Goal: Task Accomplishment & Management: Manage account settings

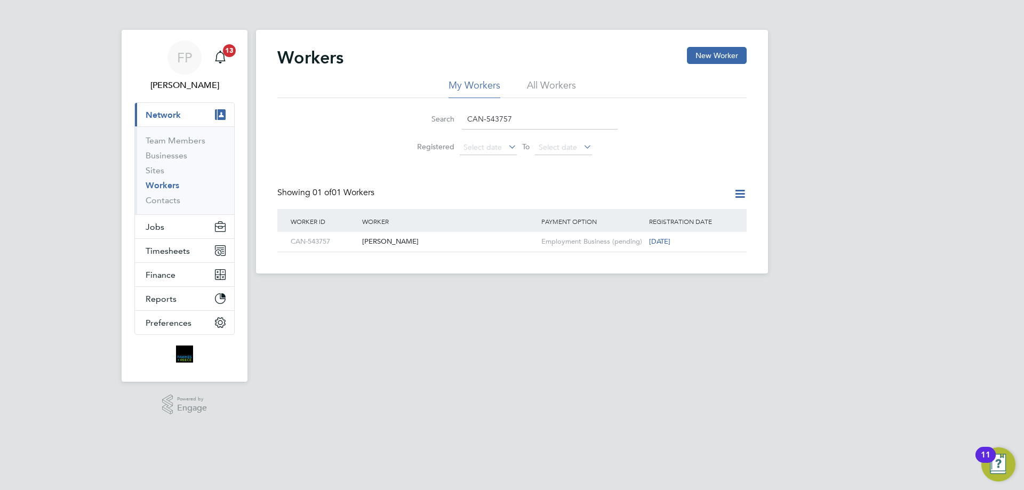
click at [458, 117] on div "Search CAN-543757" at bounding box center [511, 119] width 211 height 21
paste input "347179"
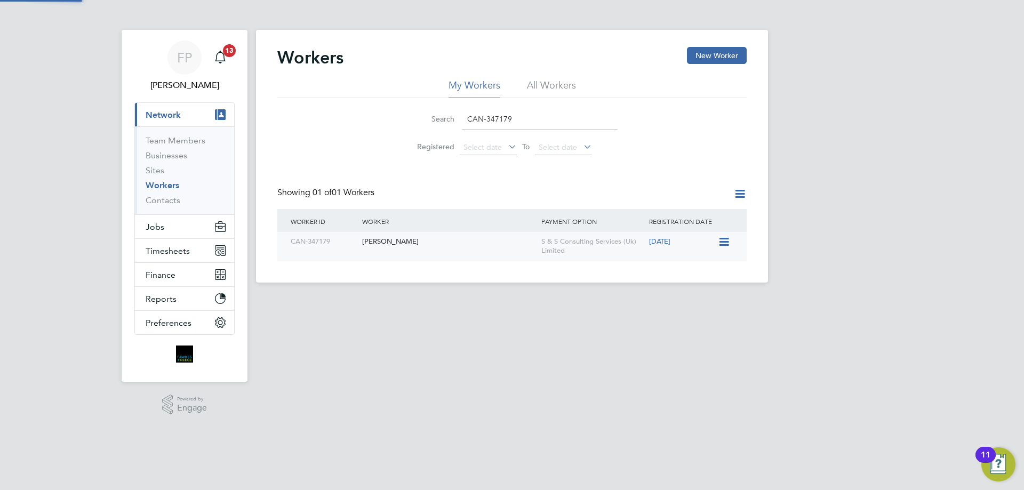
click at [445, 245] on div "Edward Arrowsmith" at bounding box center [448, 242] width 179 height 20
drag, startPoint x: 541, startPoint y: 117, endPoint x: 380, endPoint y: 123, distance: 161.7
click at [365, 122] on div "Search CAN-347179 Registered Select date To Select date" at bounding box center [511, 129] width 469 height 62
paste input "538457"
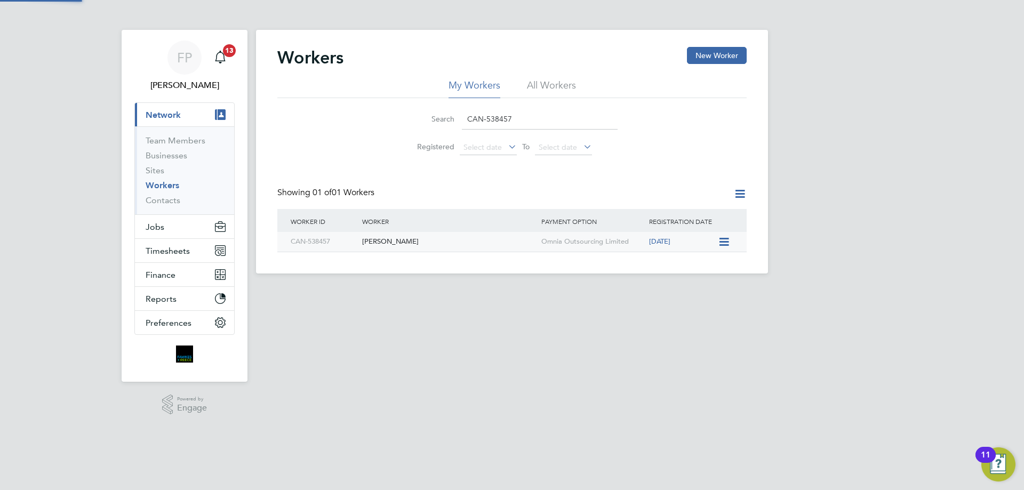
click at [430, 245] on div "John Cragg" at bounding box center [448, 242] width 179 height 20
drag, startPoint x: 543, startPoint y: 114, endPoint x: 405, endPoint y: 118, distance: 138.8
click at [405, 118] on li "Search CAN-538457" at bounding box center [512, 118] width 238 height 31
paste input "25722"
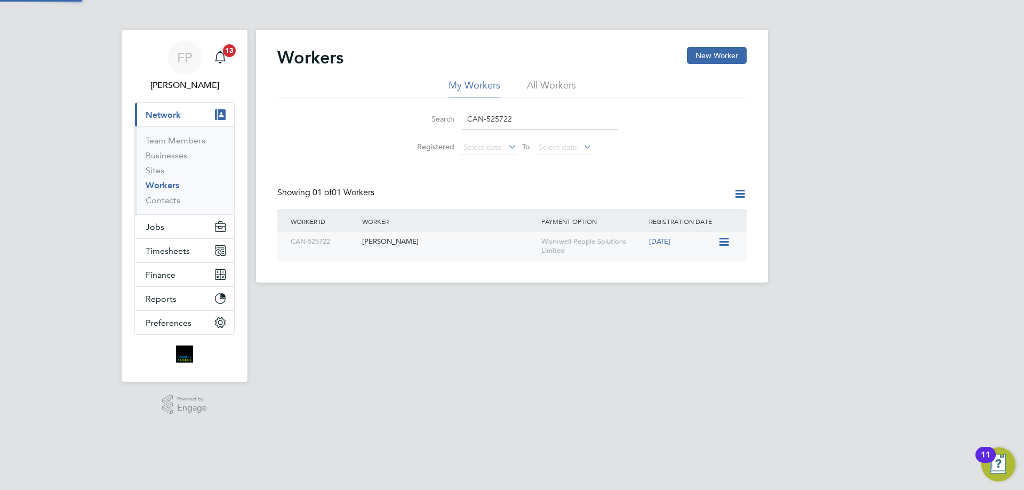
click at [459, 245] on div "[PERSON_NAME]" at bounding box center [448, 242] width 179 height 20
drag, startPoint x: 524, startPoint y: 120, endPoint x: 338, endPoint y: 130, distance: 186.4
click at [316, 127] on div "Search CAN-525722 Registered Select date To Select date" at bounding box center [511, 129] width 469 height 62
paste input "14610"
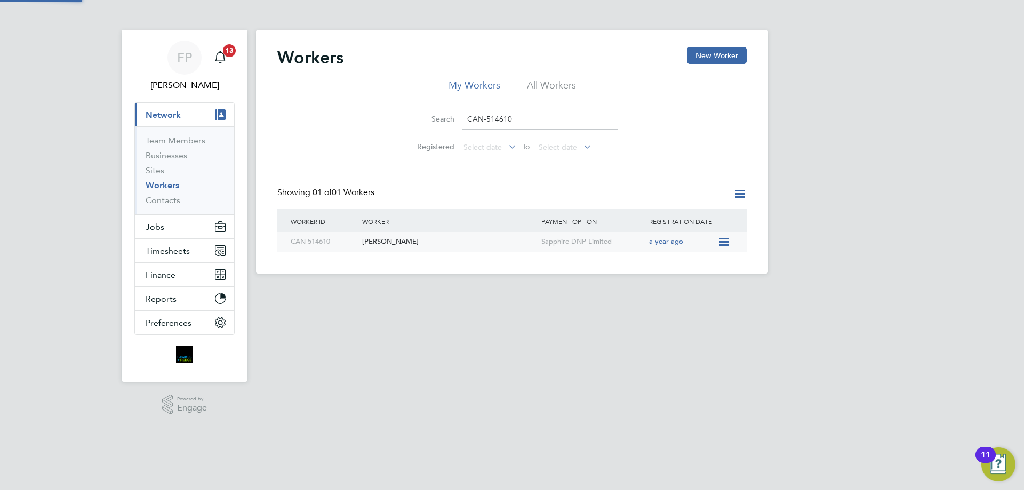
type input "CAN-514610"
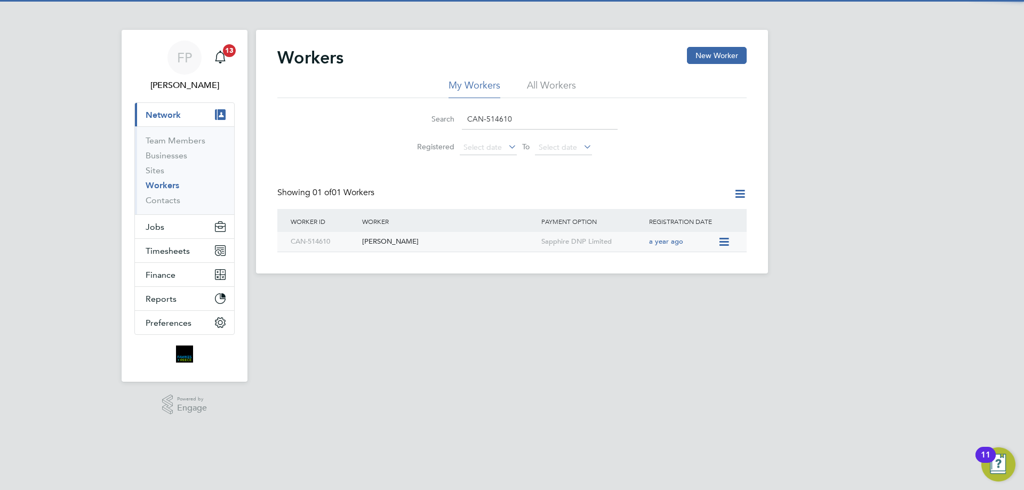
click at [442, 239] on div "Damion Thornton" at bounding box center [448, 242] width 179 height 20
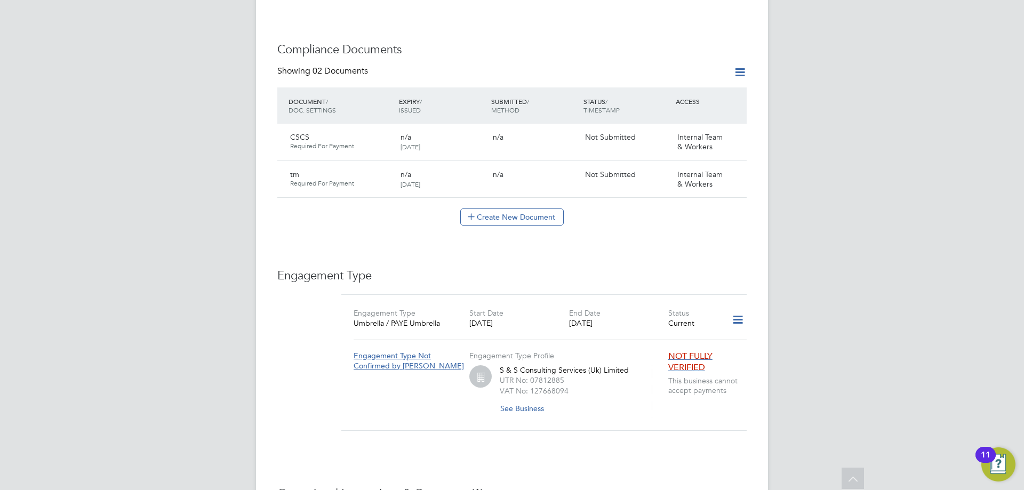
scroll to position [747, 0]
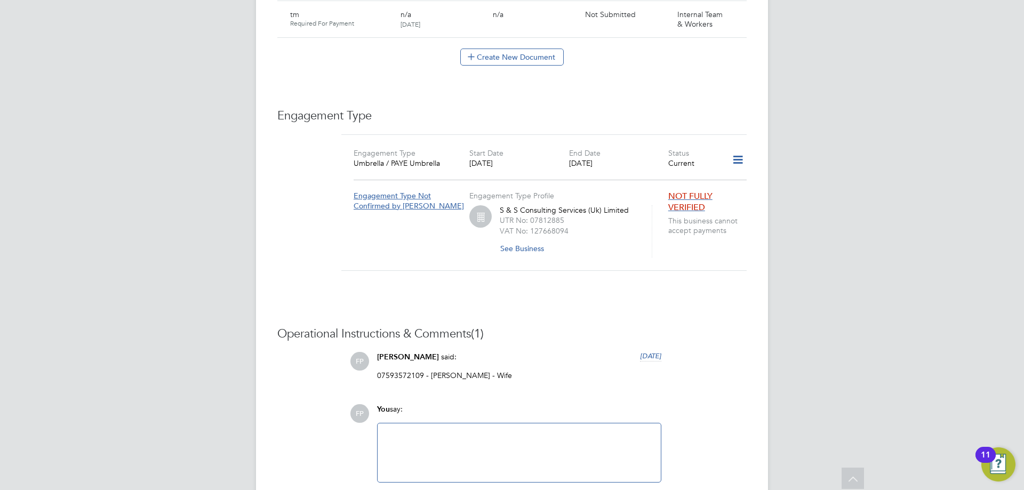
click at [741, 148] on icon at bounding box center [738, 160] width 19 height 25
click at [699, 168] on li "Edit Engagement Type" at bounding box center [682, 169] width 122 height 15
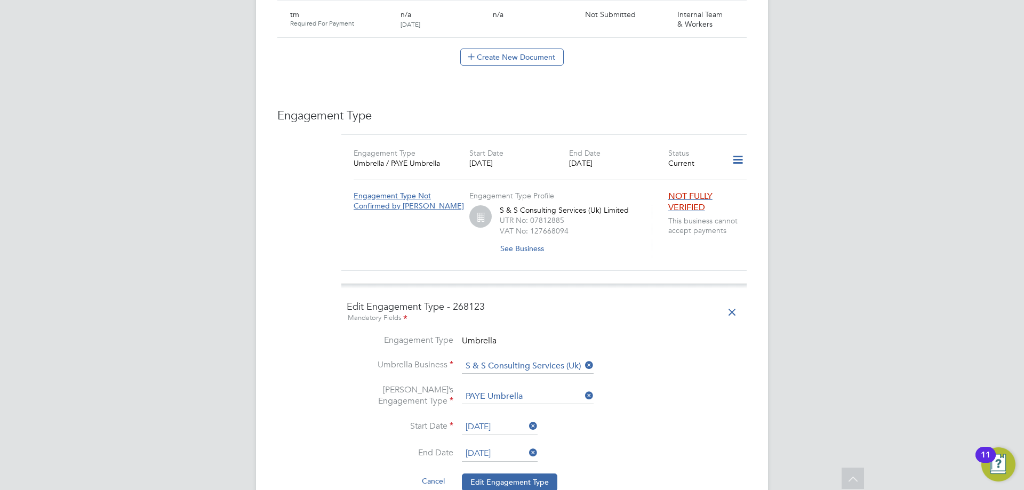
click at [516, 446] on input "20 Feb 2026" at bounding box center [500, 454] width 76 height 16
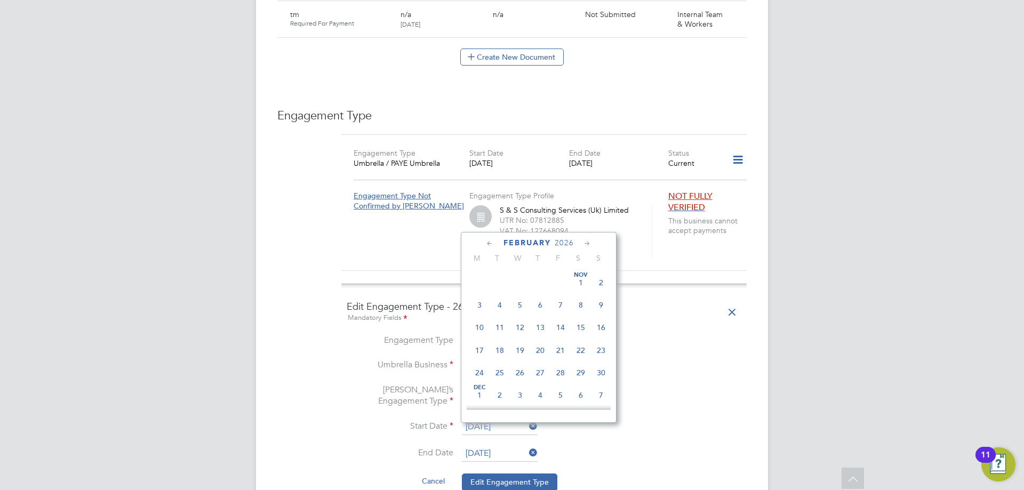
scroll to position [369, 0]
click at [562, 242] on span "2026" at bounding box center [564, 242] width 19 height 9
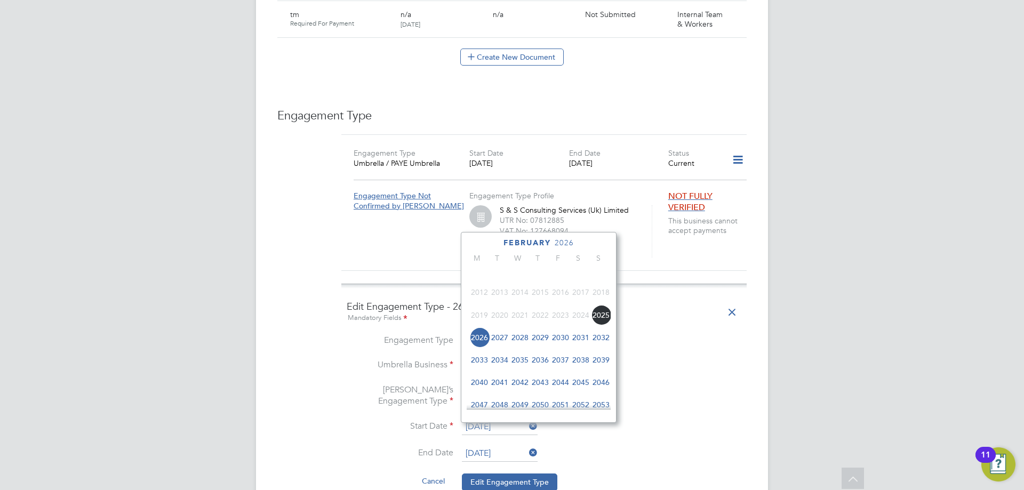
click at [606, 322] on span "2025" at bounding box center [601, 315] width 20 height 20
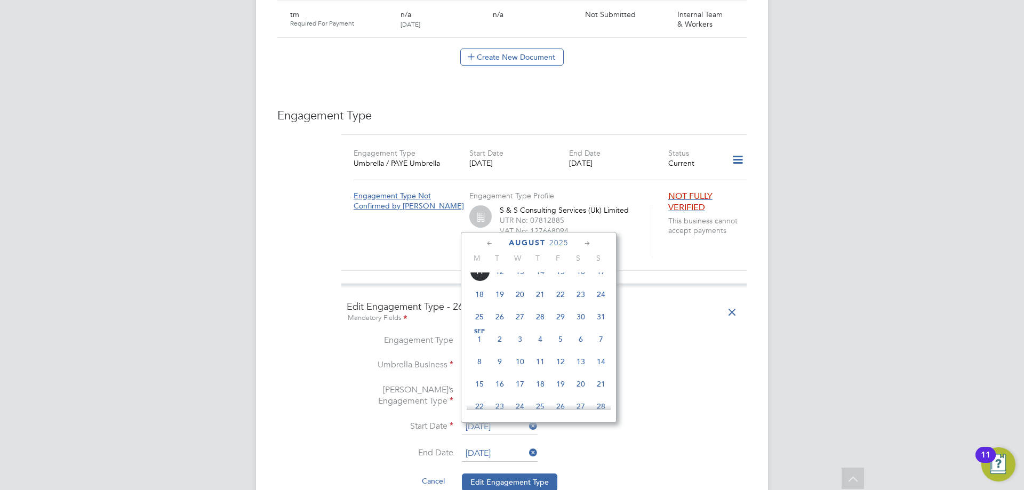
scroll to position [1083, 0]
click at [601, 313] on span "10" at bounding box center [601, 302] width 20 height 20
type input "10 Aug 2025"
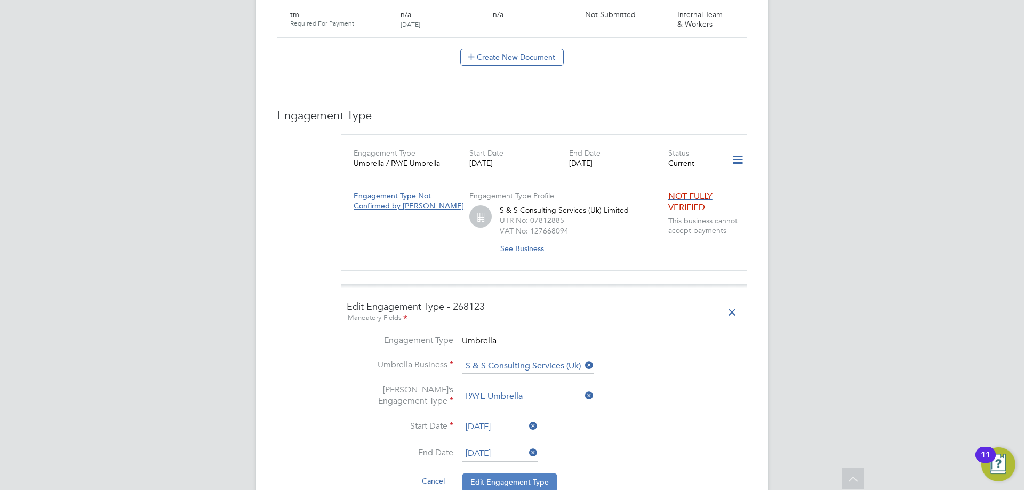
click at [506, 474] on button "Edit Engagement Type" at bounding box center [509, 482] width 95 height 17
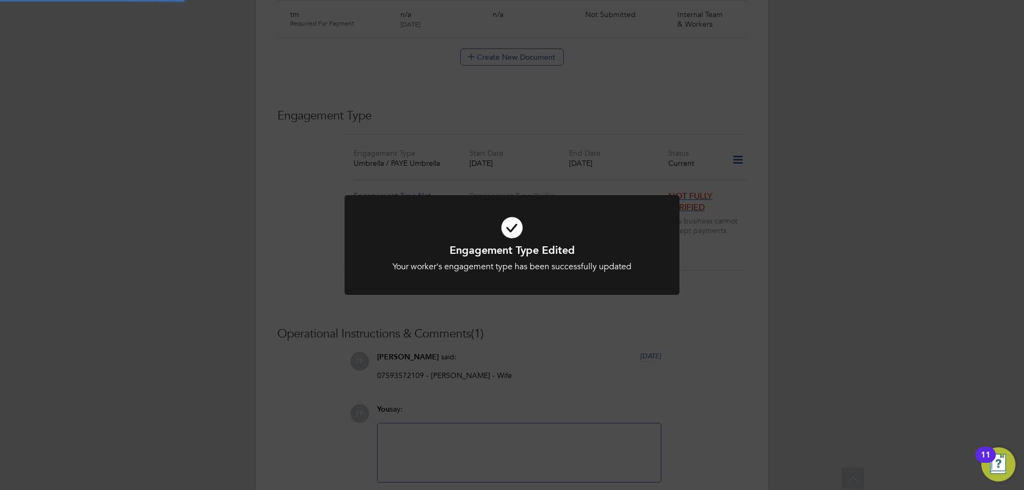
click at [597, 288] on div at bounding box center [512, 245] width 335 height 100
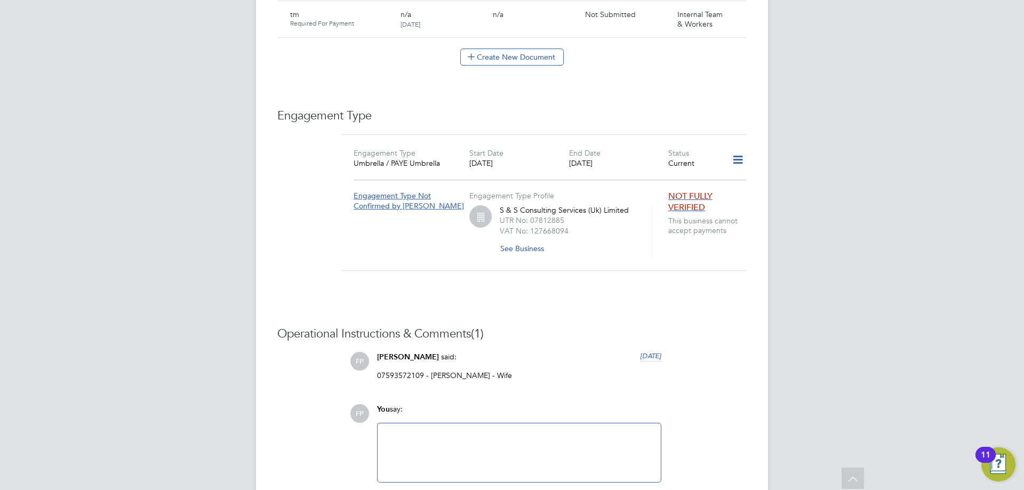
click at [734, 148] on icon at bounding box center [738, 160] width 19 height 25
click at [686, 181] on li "Add Engagement Type" at bounding box center [682, 184] width 122 height 15
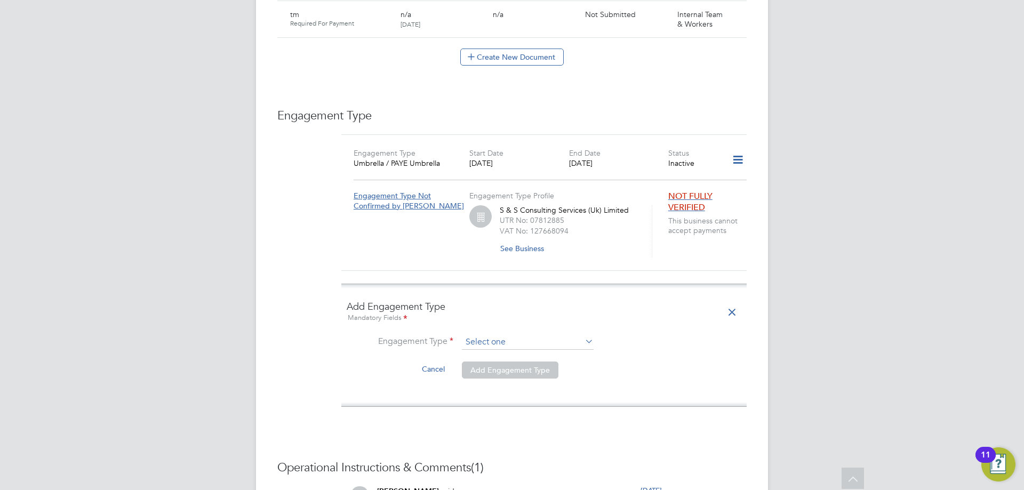
click at [532, 335] on input at bounding box center [528, 342] width 132 height 15
click at [478, 378] on li "Umbrella" at bounding box center [527, 380] width 133 height 15
type input "Umbrella"
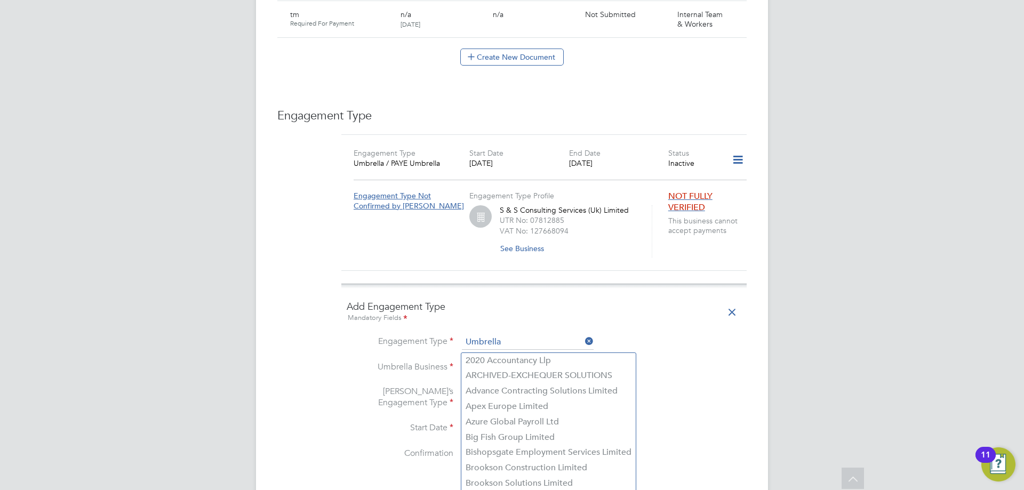
click at [495, 361] on input at bounding box center [528, 368] width 132 height 15
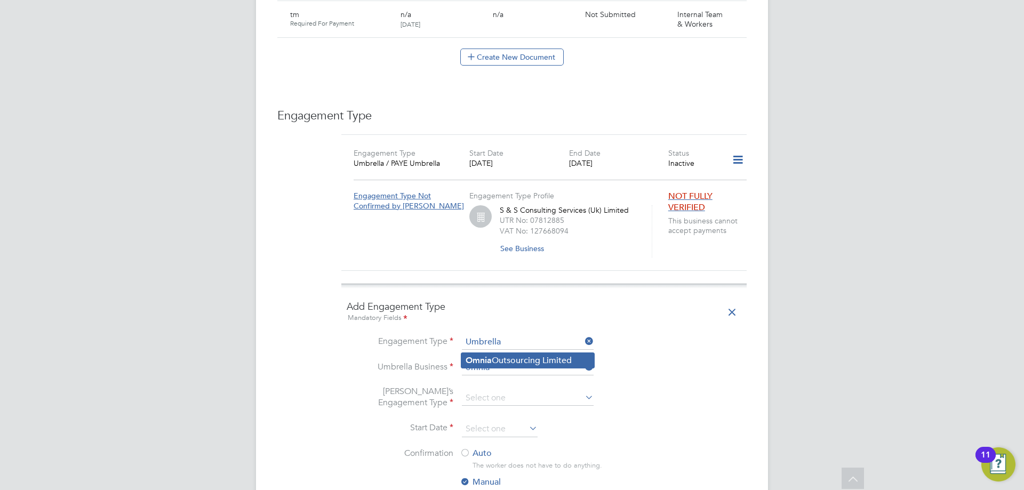
click at [531, 354] on li "Omnia Outsourcing Limited" at bounding box center [527, 360] width 133 height 15
type input "Omnia Outsourcing Limited"
click at [527, 386] on li "Umbrella’s Engagement Type" at bounding box center [544, 403] width 395 height 35
click at [521, 391] on input at bounding box center [528, 398] width 132 height 15
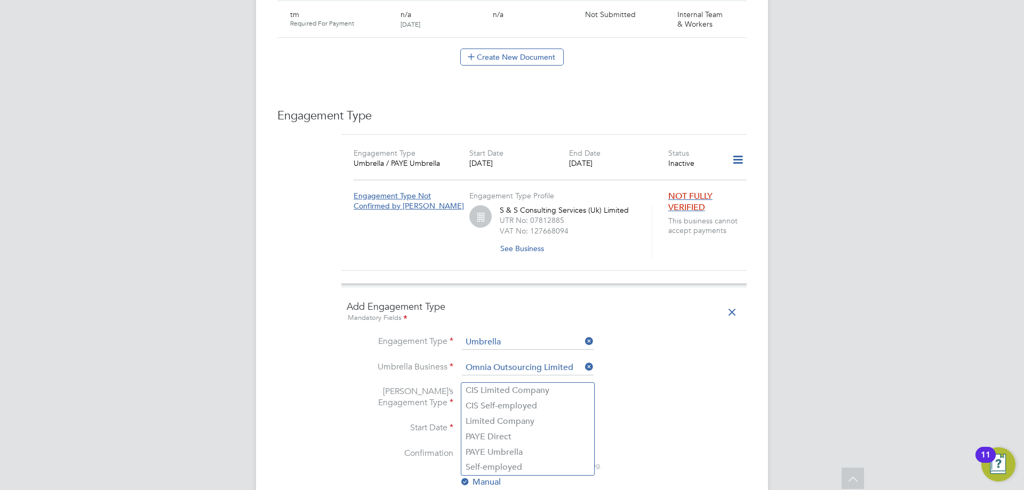
scroll to position [853, 0]
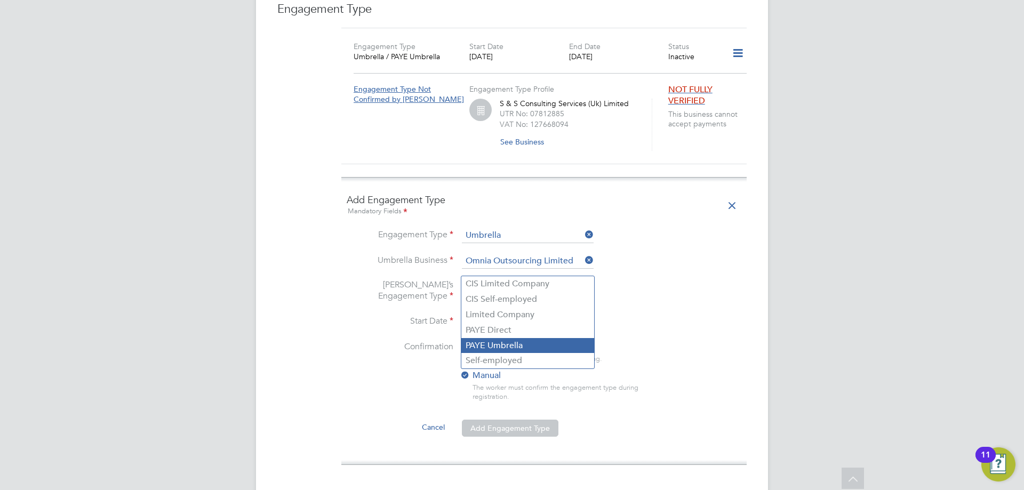
click at [507, 341] on li "PAYE Umbrella" at bounding box center [527, 345] width 133 height 15
type input "PAYE Umbrella"
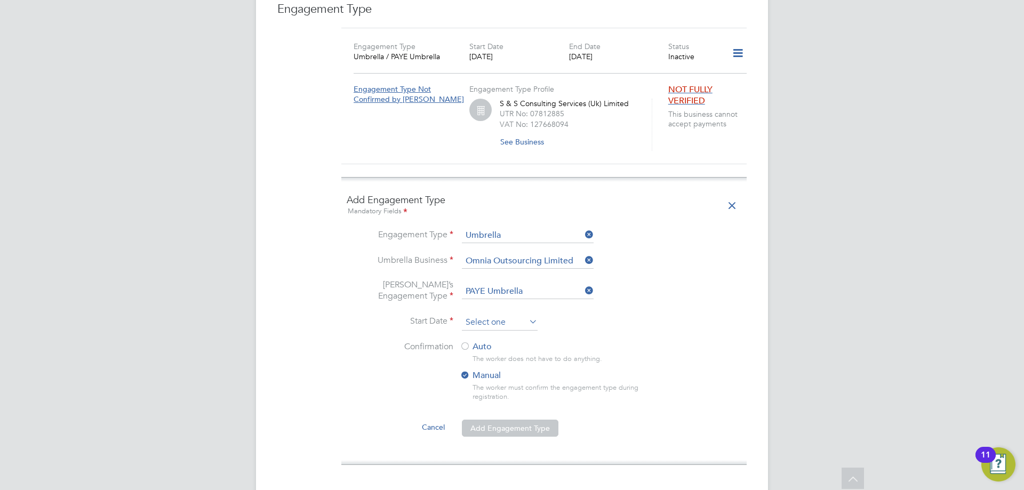
click at [506, 315] on input at bounding box center [500, 323] width 76 height 16
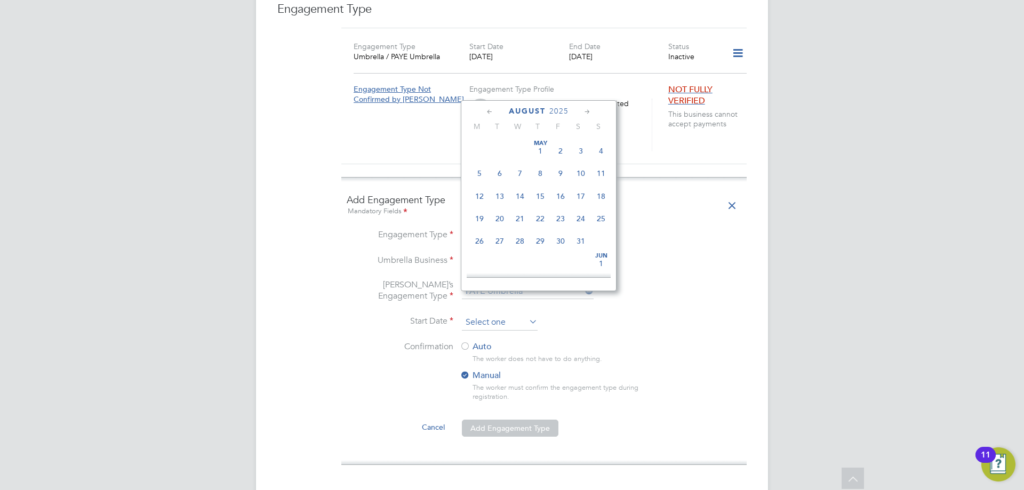
scroll to position [369, 0]
click at [485, 194] on span "11" at bounding box center [479, 187] width 20 height 20
type input "11 Aug 2025"
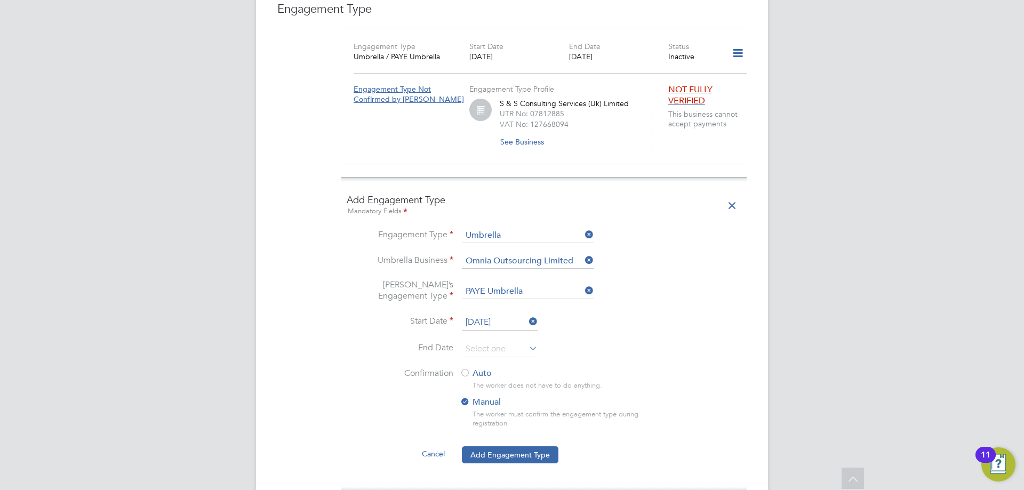
click at [470, 368] on label "Auto" at bounding box center [556, 373] width 192 height 11
click at [525, 446] on button "Add Engagement Type" at bounding box center [510, 454] width 97 height 17
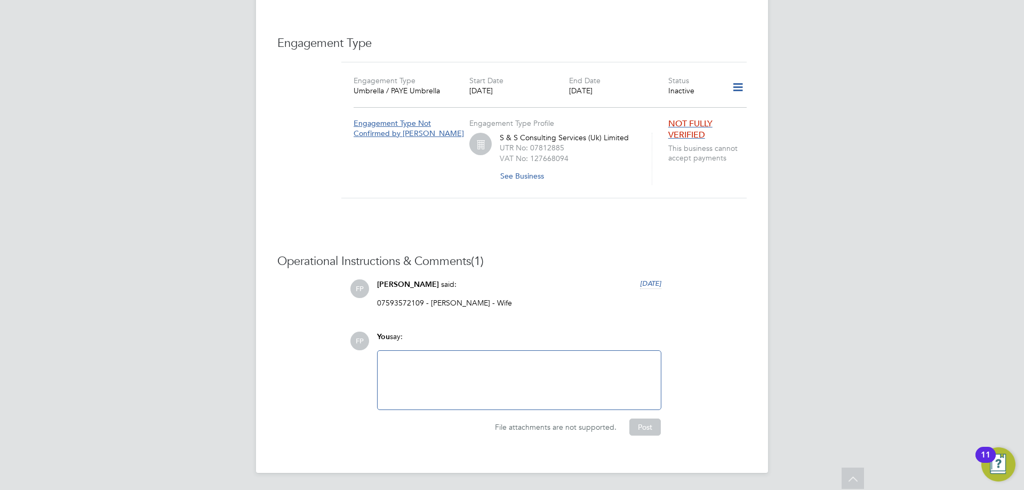
scroll to position [797, 0]
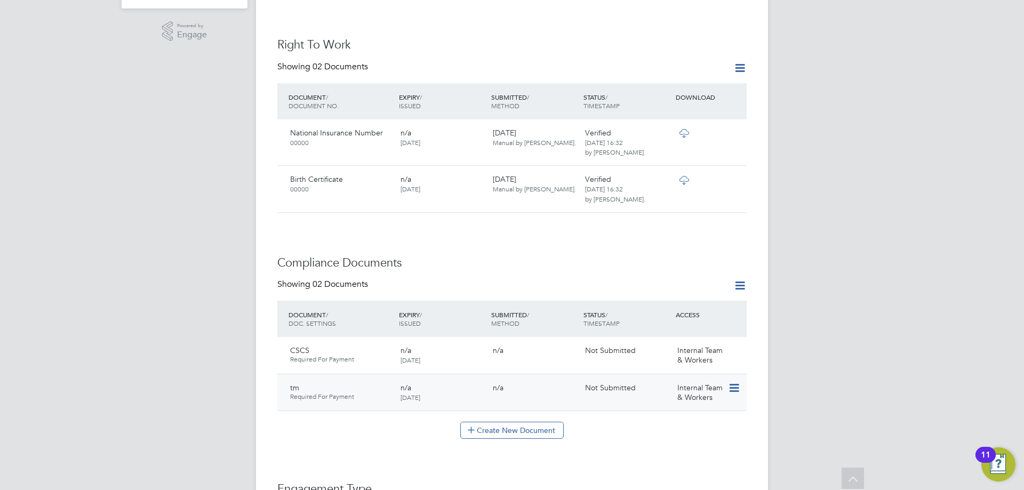
scroll to position [587, 0]
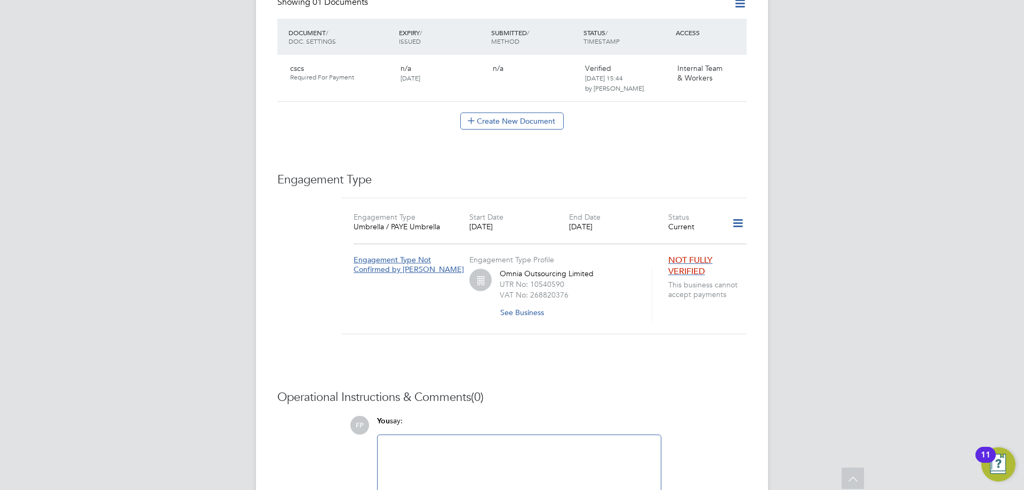
scroll to position [659, 0]
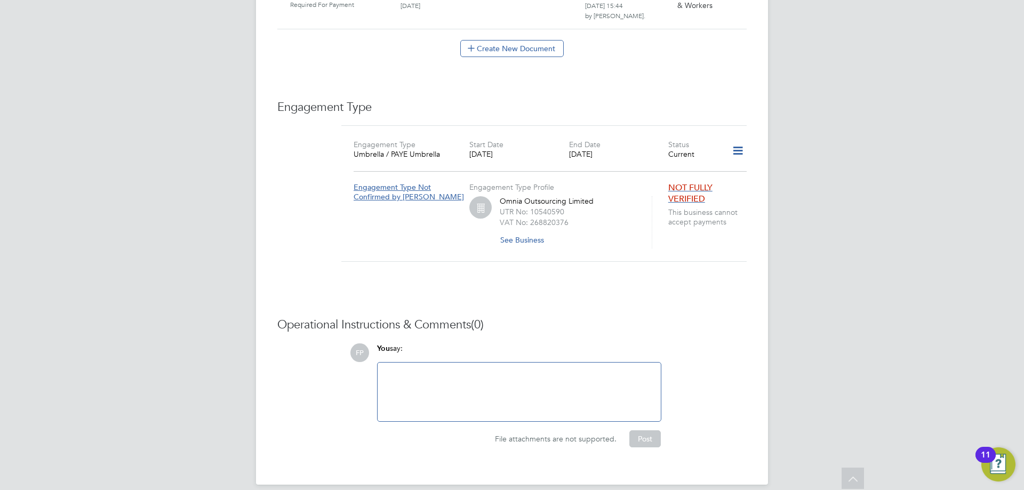
drag, startPoint x: 533, startPoint y: 345, endPoint x: 532, endPoint y: 351, distance: 6.4
click at [532, 349] on div "You say:" at bounding box center [519, 352] width 284 height 19
click at [540, 369] on div at bounding box center [519, 392] width 270 height 46
paste div
click at [642, 430] on button "Post" at bounding box center [644, 438] width 31 height 17
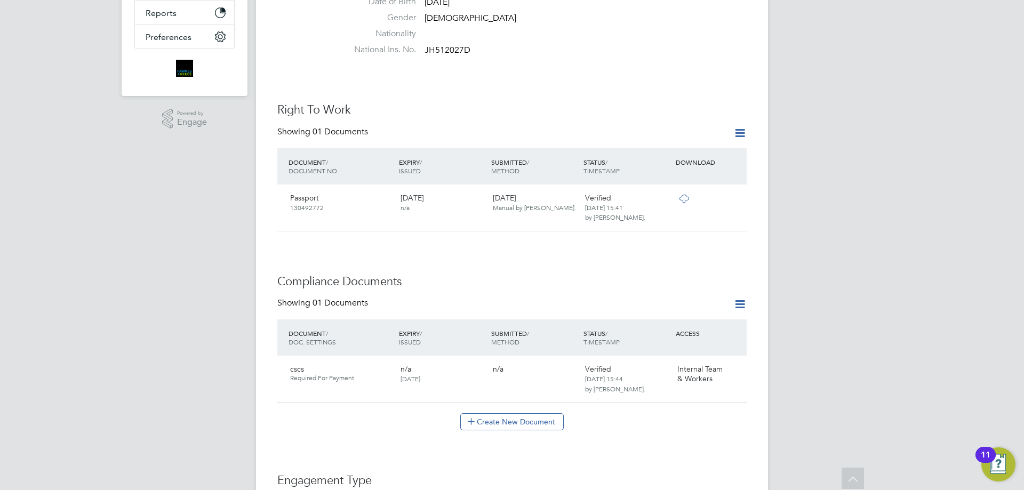
scroll to position [179, 0]
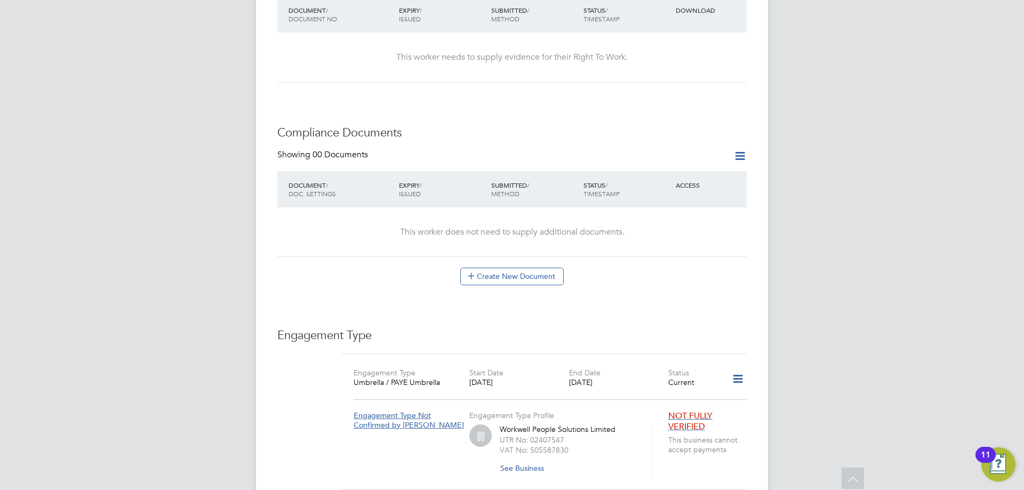
scroll to position [267, 0]
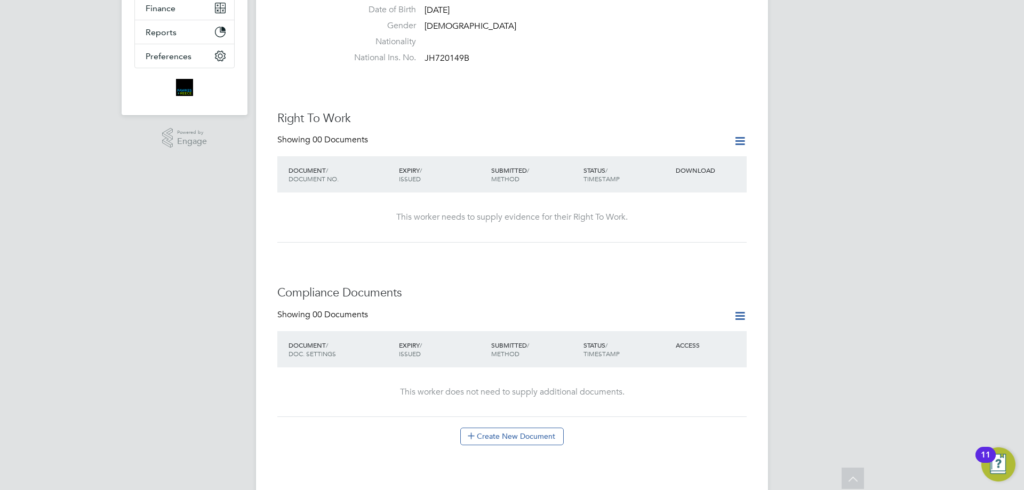
click at [737, 140] on icon at bounding box center [739, 140] width 13 height 13
click at [658, 167] on li "Add Right To Work Document" at bounding box center [681, 166] width 129 height 15
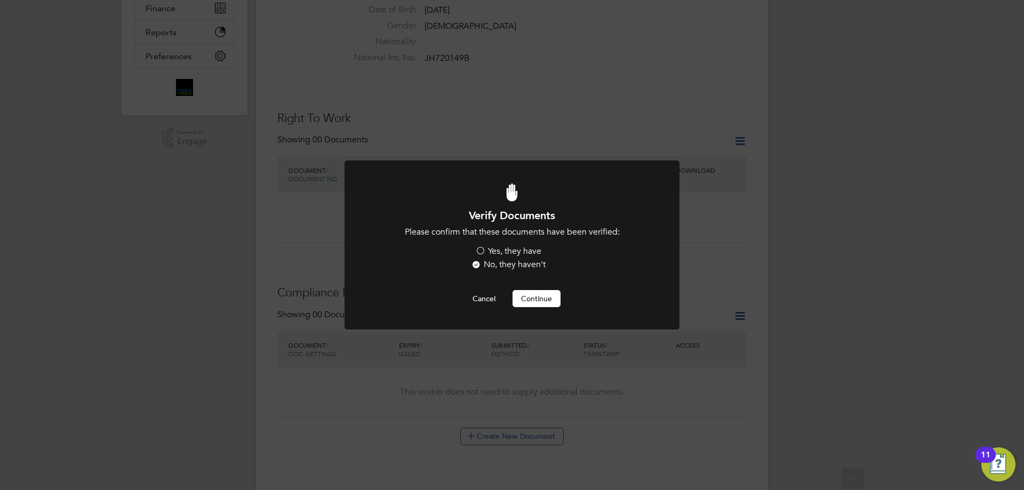
click at [506, 254] on label "Yes, they have" at bounding box center [508, 251] width 66 height 11
click at [0, 0] on input "Yes, they have" at bounding box center [0, 0] width 0 height 0
click at [540, 299] on button "Continue" at bounding box center [537, 298] width 48 height 17
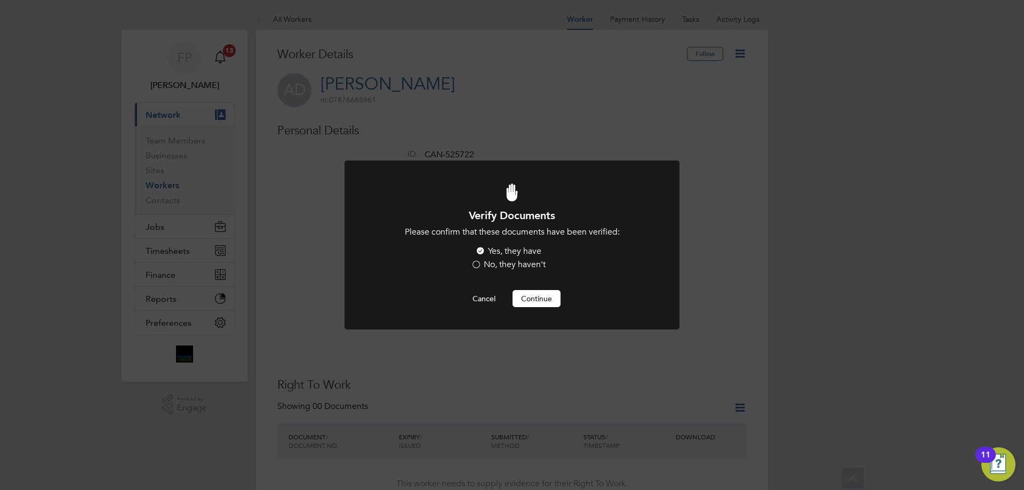
scroll to position [267, 0]
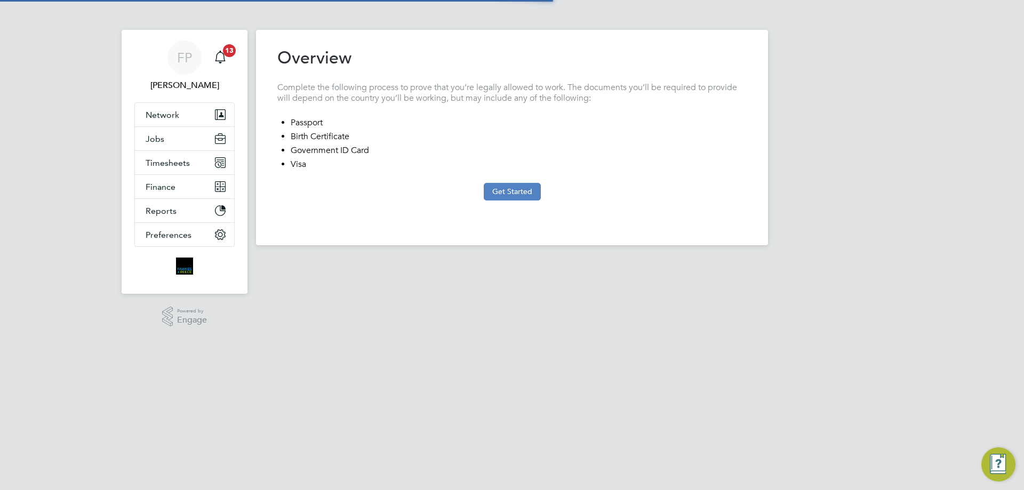
click at [505, 195] on button "Get Started" at bounding box center [512, 191] width 57 height 17
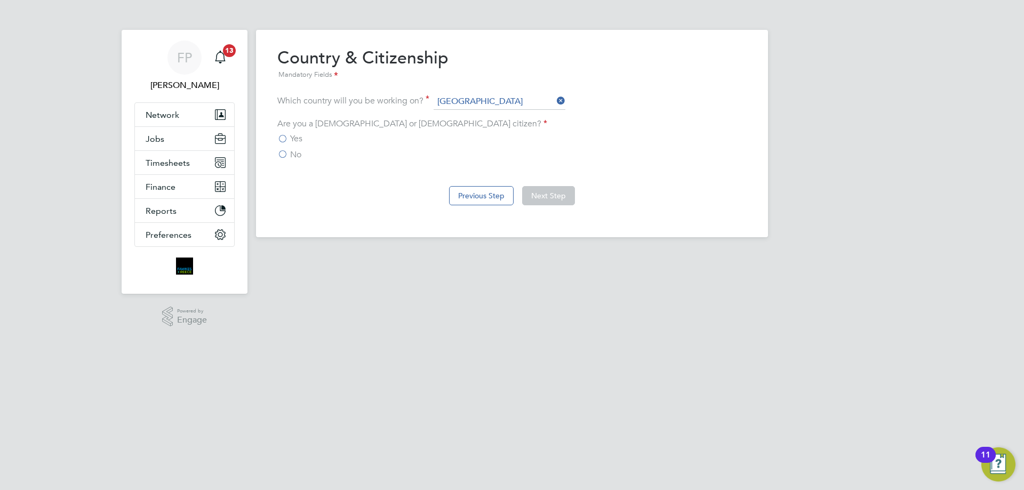
click at [304, 132] on div "Are you a [DEMOGRAPHIC_DATA] or [DEMOGRAPHIC_DATA] citizen? Yes No" at bounding box center [511, 139] width 469 height 42
click at [298, 137] on span "Yes" at bounding box center [296, 138] width 12 height 11
click at [0, 0] on input "Yes" at bounding box center [0, 0] width 0 height 0
click at [548, 188] on button "Next Step" at bounding box center [548, 195] width 53 height 19
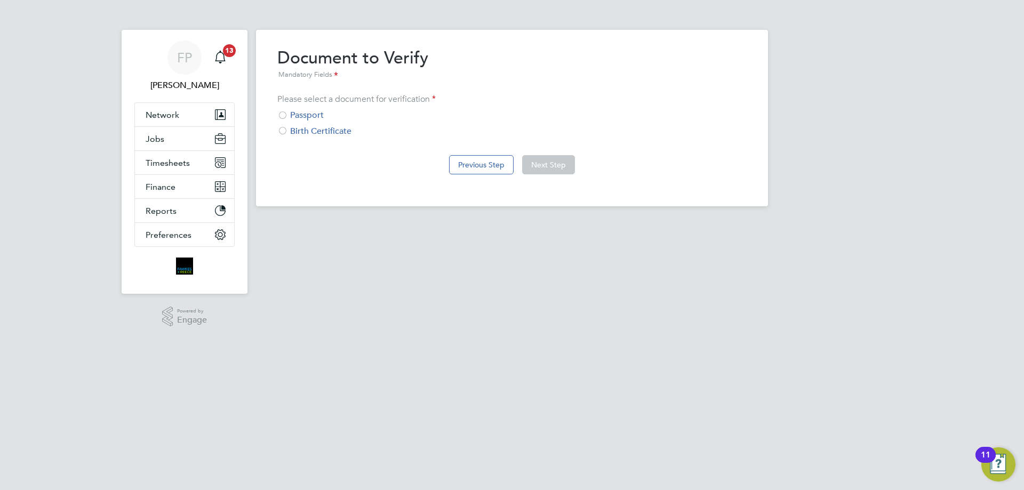
click at [321, 114] on div "Passport" at bounding box center [511, 115] width 469 height 11
click at [538, 161] on button "Next Step" at bounding box center [548, 164] width 53 height 19
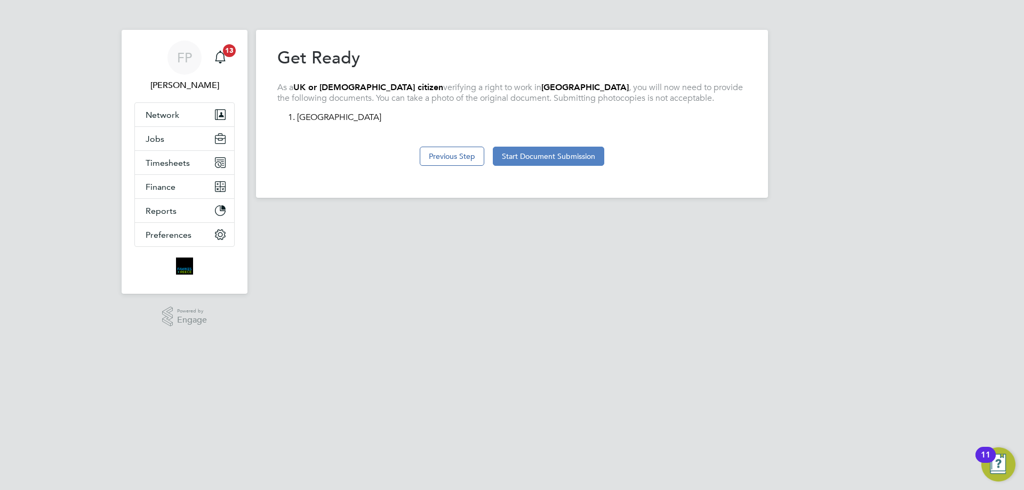
click at [566, 155] on button "Start Document Submission" at bounding box center [548, 156] width 111 height 19
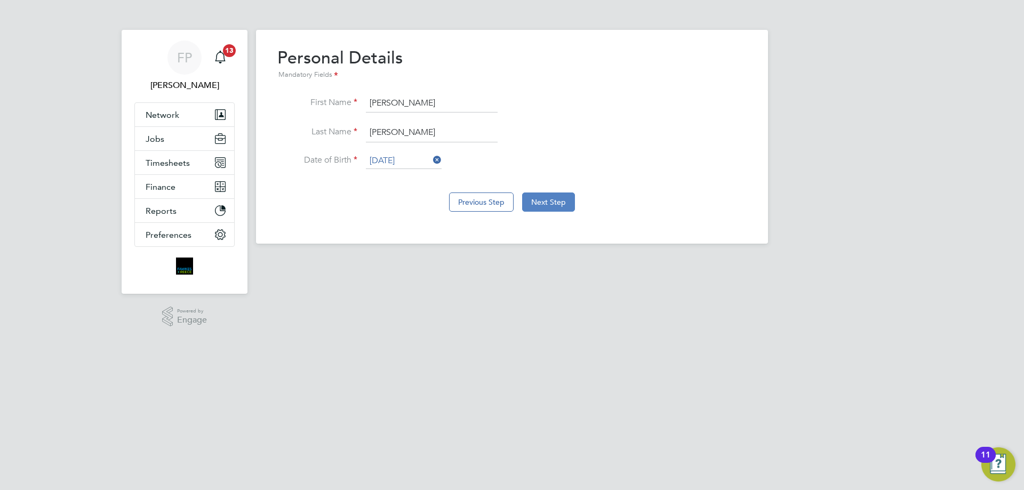
click at [542, 204] on button "Next Step" at bounding box center [548, 202] width 53 height 19
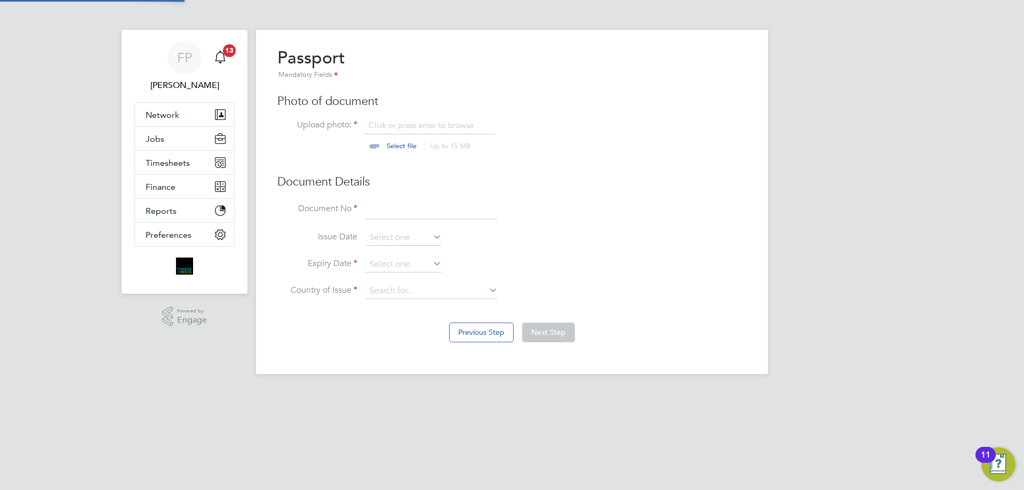
scroll to position [14, 132]
click at [401, 147] on input "file" at bounding box center [411, 136] width 167 height 32
type input "C:\fakepath\Passport.jpg"
click at [398, 212] on input at bounding box center [432, 210] width 132 height 19
type input "551350090"
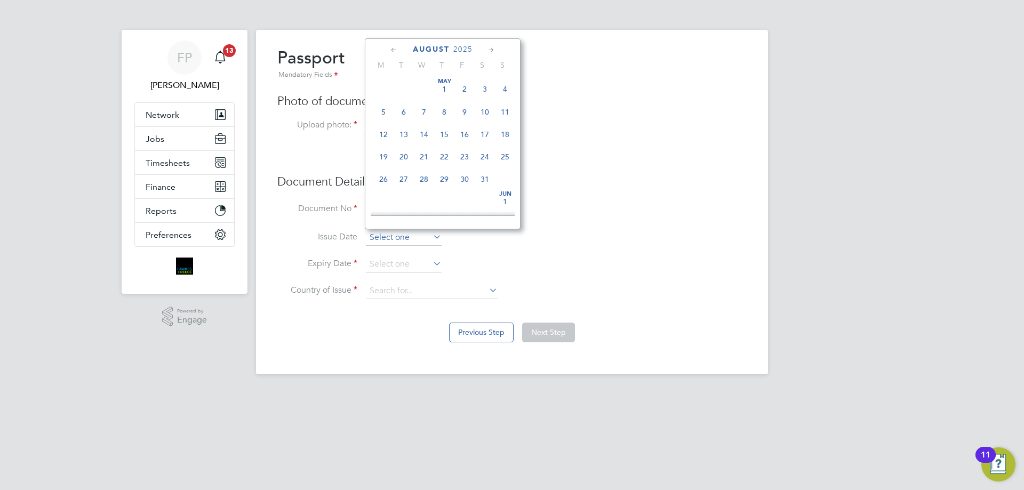
click at [414, 235] on input at bounding box center [404, 238] width 76 height 16
click at [467, 49] on span "2025" at bounding box center [462, 49] width 19 height 9
click at [496, 106] on span "2017" at bounding box center [505, 99] width 20 height 20
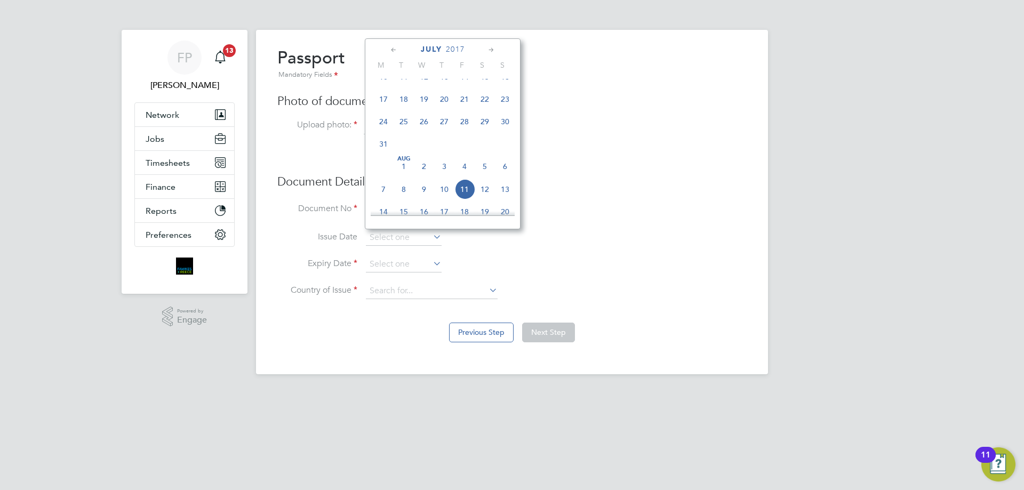
click at [494, 50] on icon at bounding box center [491, 50] width 10 height 12
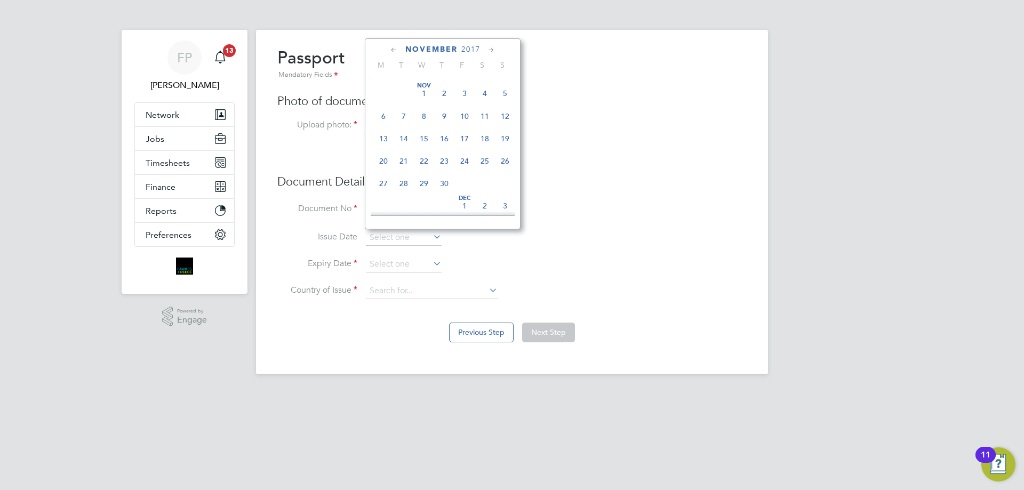
click at [449, 171] on span "23" at bounding box center [444, 161] width 20 height 20
type input "23 Nov 2017"
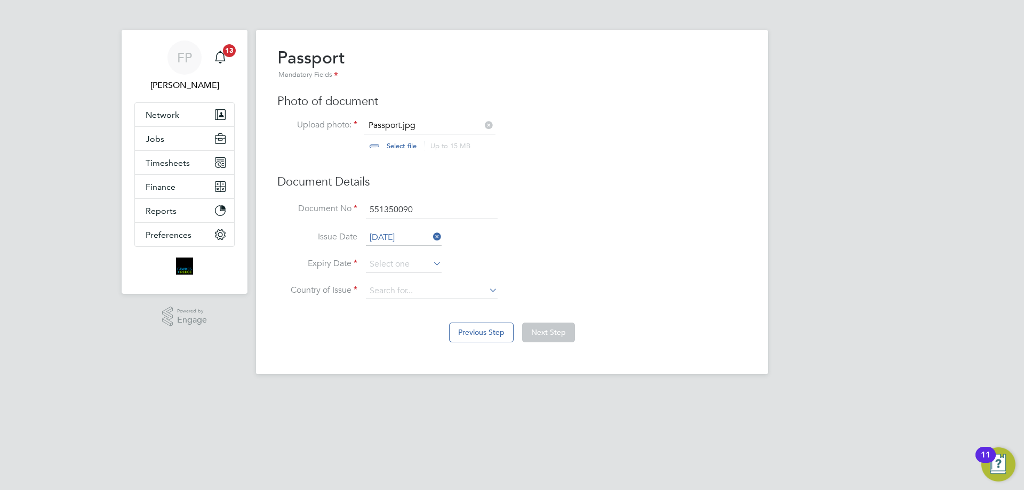
click at [431, 264] on icon at bounding box center [431, 263] width 0 height 15
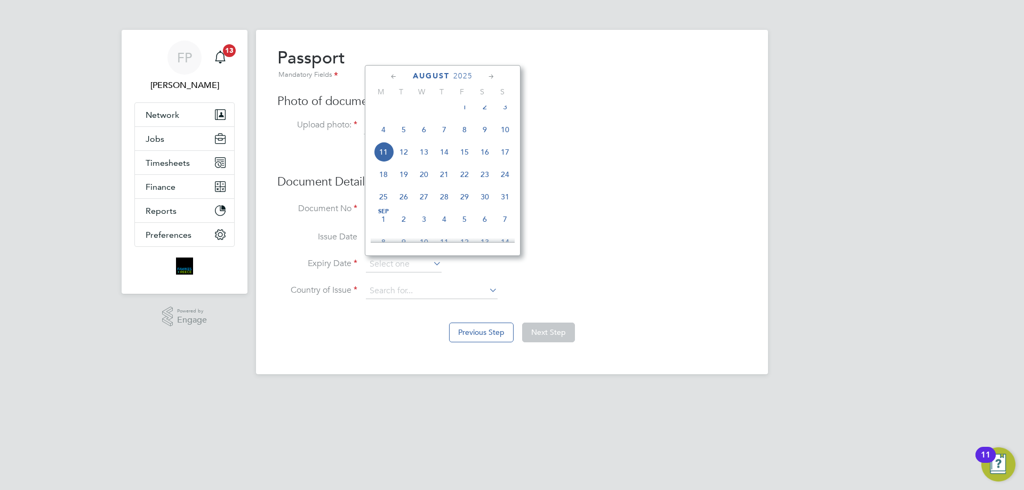
click at [471, 76] on span "2025" at bounding box center [462, 75] width 19 height 9
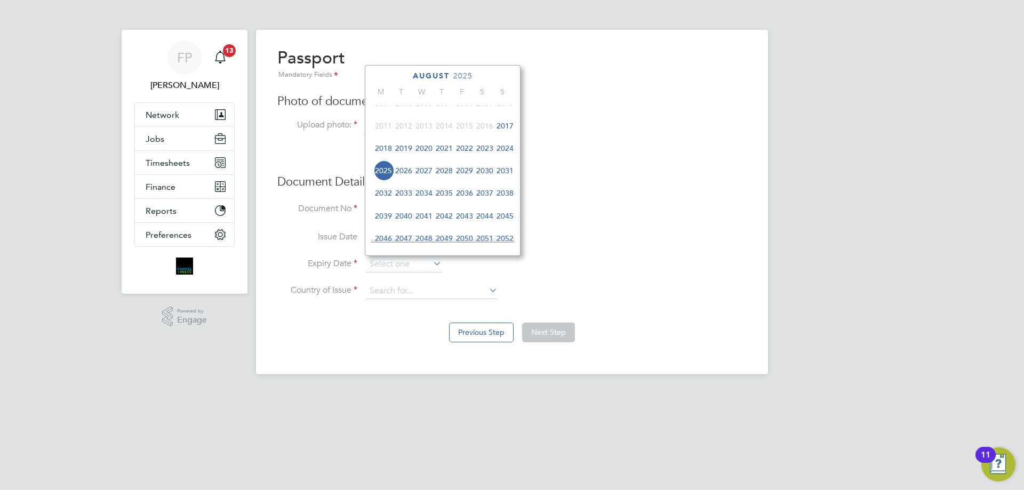
click at [428, 178] on span "2027" at bounding box center [424, 171] width 20 height 20
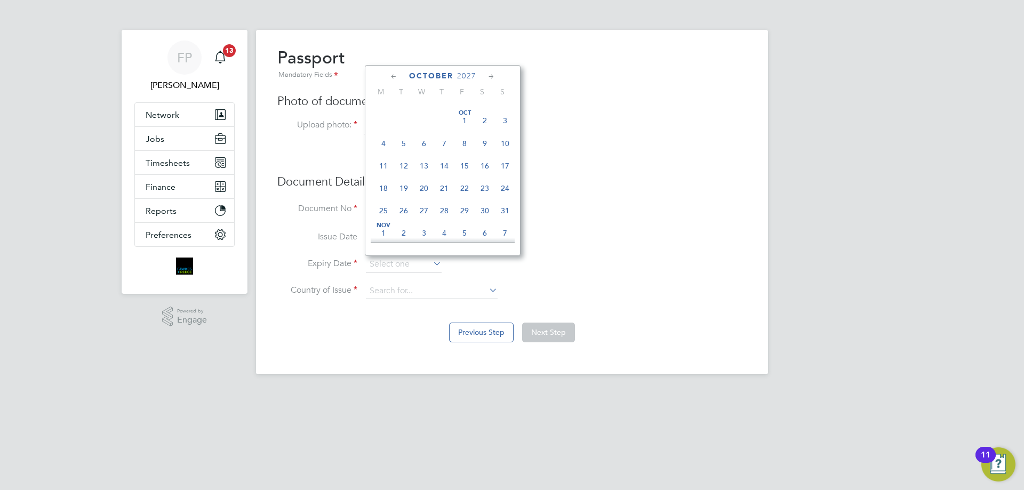
scroll to position [709, 0]
click at [401, 204] on span "23" at bounding box center [404, 194] width 20 height 20
type input "23 Nov 2027"
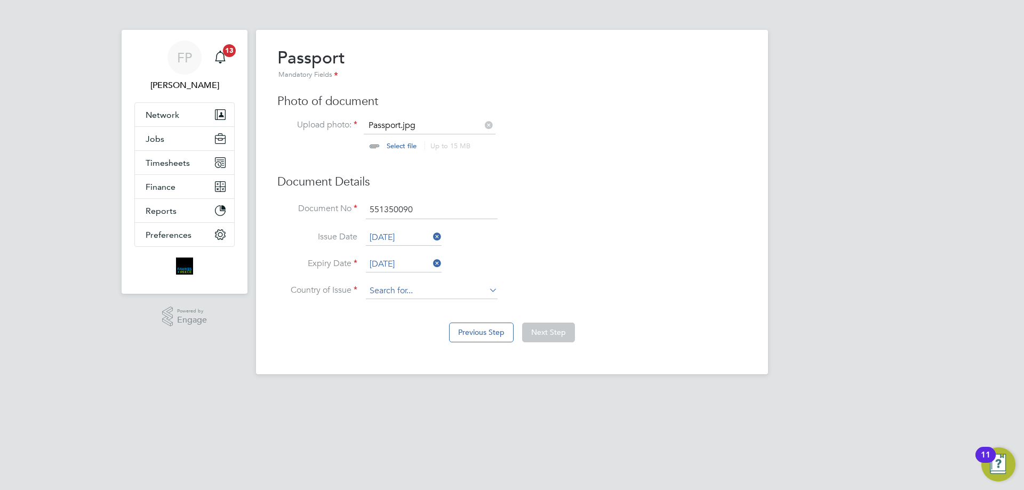
click at [443, 292] on input at bounding box center [432, 291] width 132 height 16
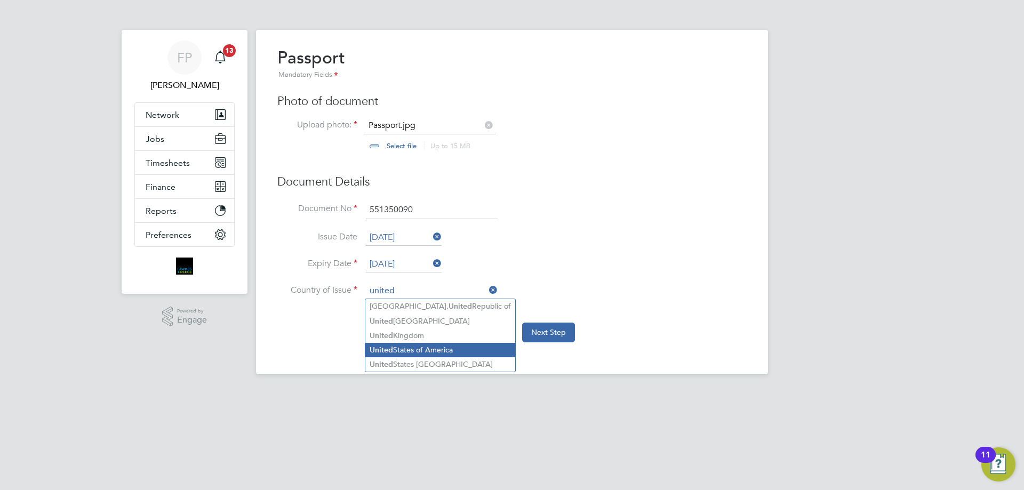
click at [386, 351] on b "United" at bounding box center [381, 350] width 23 height 9
type input "United States of America"
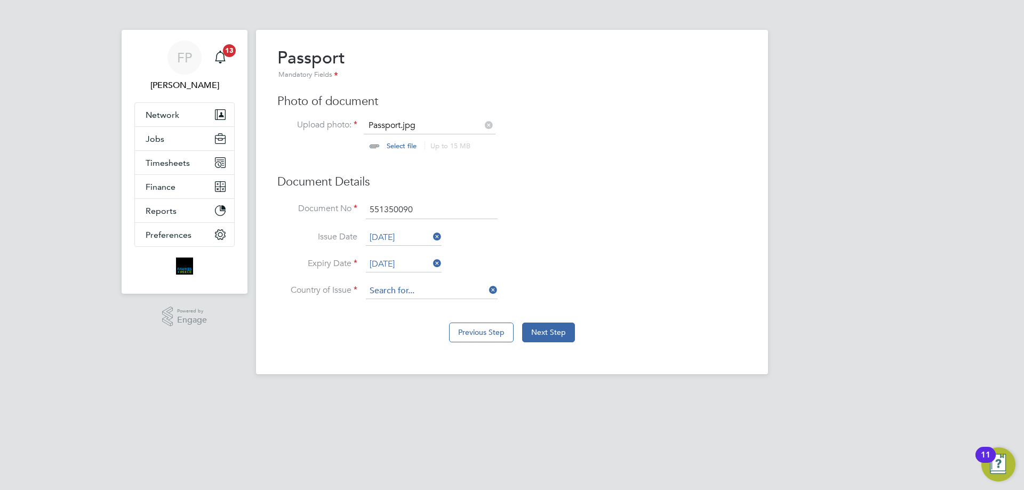
click at [417, 298] on input at bounding box center [432, 291] width 132 height 16
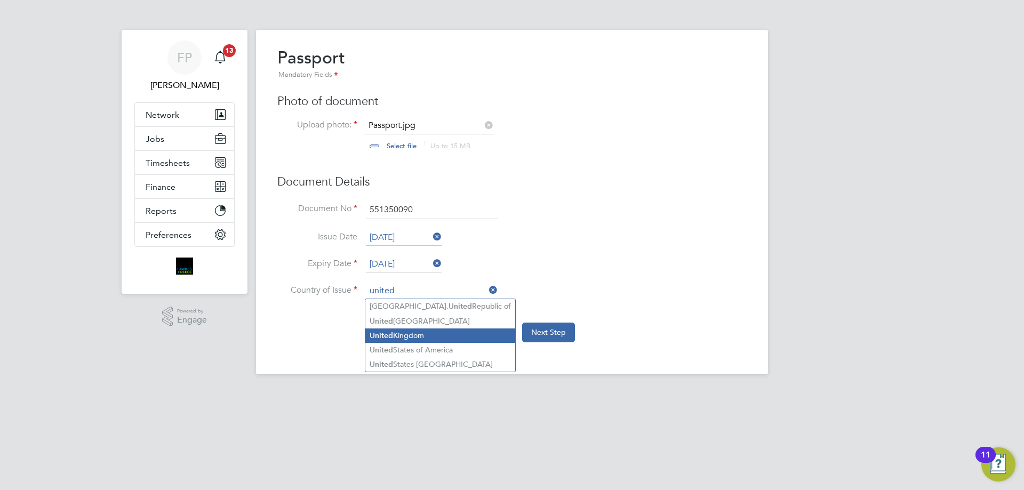
click at [389, 338] on b "United" at bounding box center [381, 335] width 23 height 9
type input "[GEOGRAPHIC_DATA]"
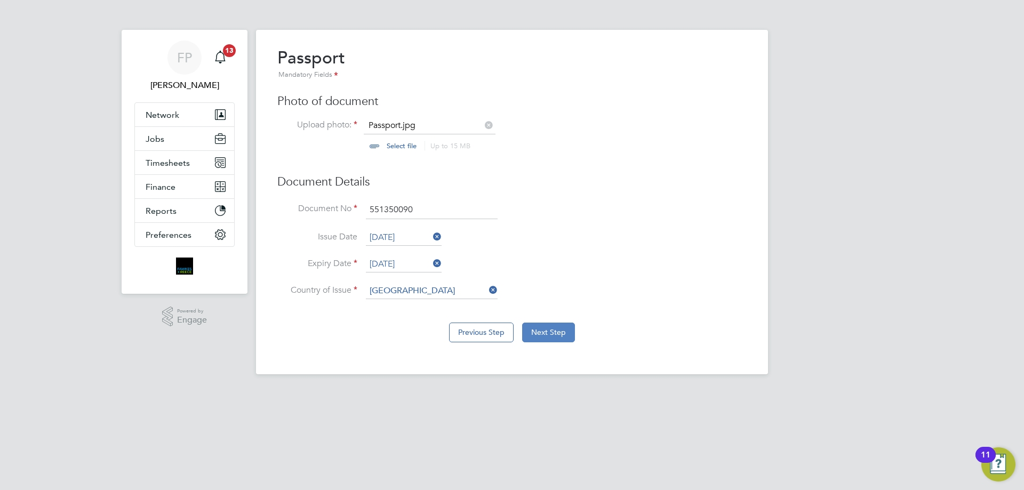
click at [561, 333] on button "Next Step" at bounding box center [548, 332] width 53 height 19
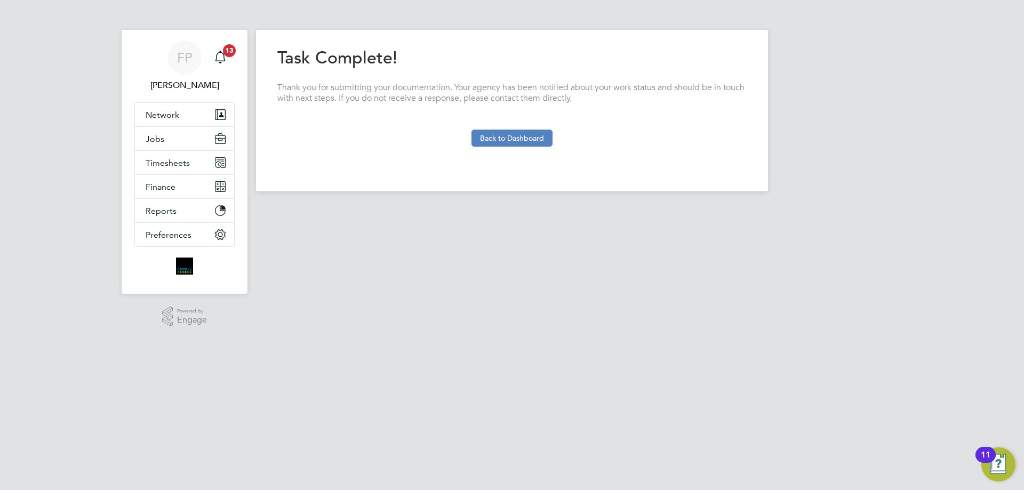
click at [522, 138] on button "Back to Dashboard" at bounding box center [511, 138] width 81 height 17
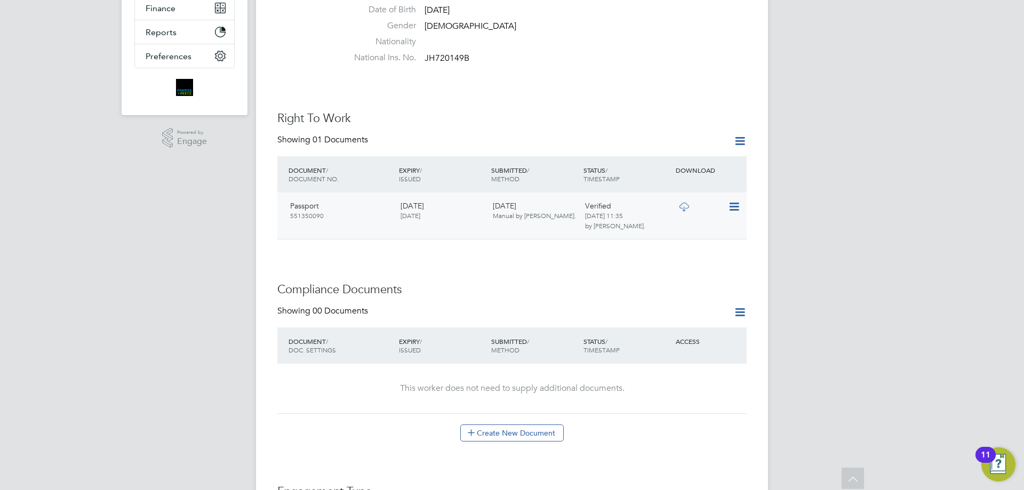
scroll to position [373, 0]
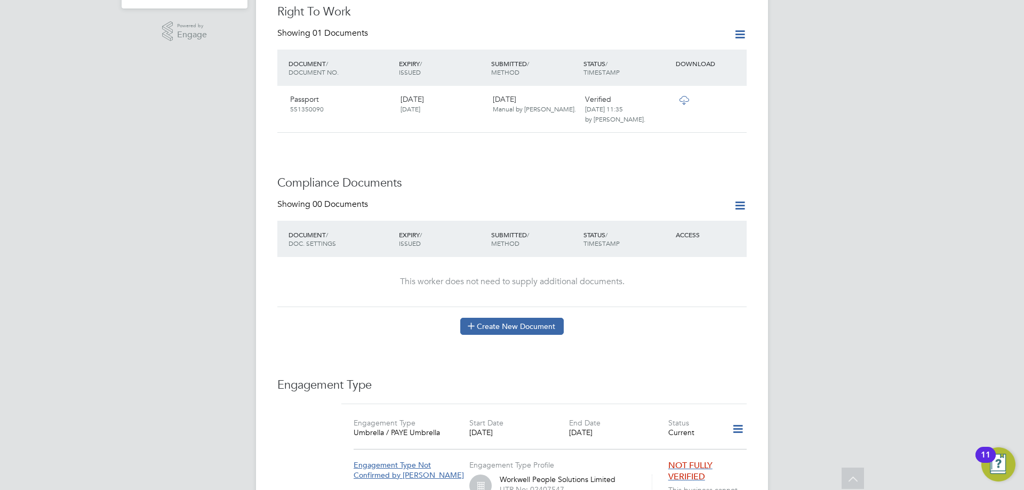
drag, startPoint x: 491, startPoint y: 329, endPoint x: 487, endPoint y: 322, distance: 7.6
click at [491, 329] on button "Create New Document" at bounding box center [511, 326] width 103 height 17
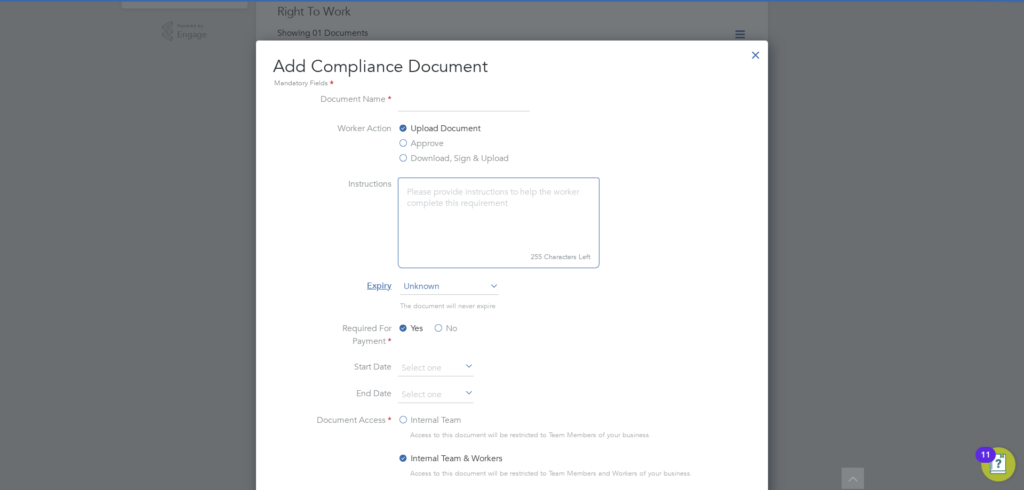
scroll to position [560, 513]
type input "NPORS"
click at [430, 143] on label "Approve" at bounding box center [421, 143] width 46 height 13
click at [0, 0] on input "Approve" at bounding box center [0, 0] width 0 height 0
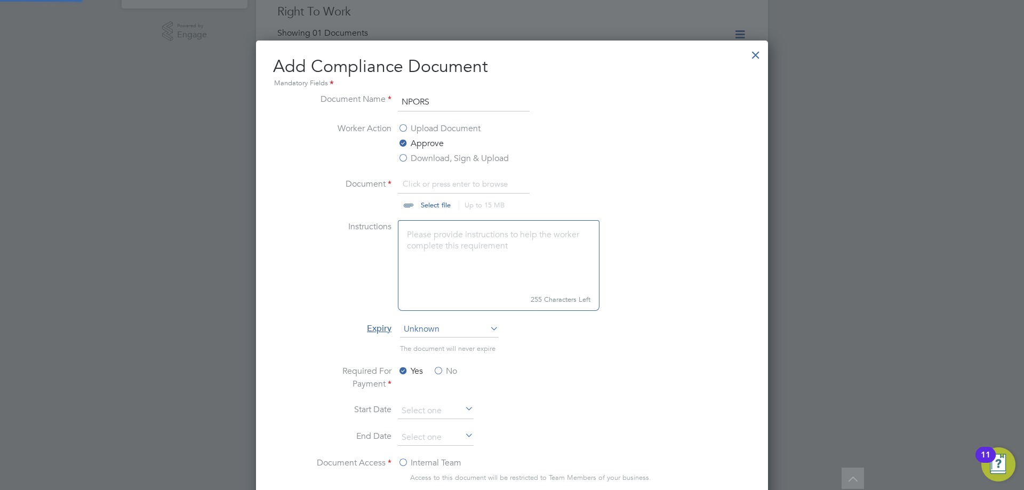
scroll to position [16, 132]
click at [435, 202] on input "file" at bounding box center [445, 194] width 167 height 32
type input "C:\fakepath\npors.jpg"
click at [439, 371] on label "No" at bounding box center [445, 371] width 24 height 13
click at [0, 0] on input "No" at bounding box center [0, 0] width 0 height 0
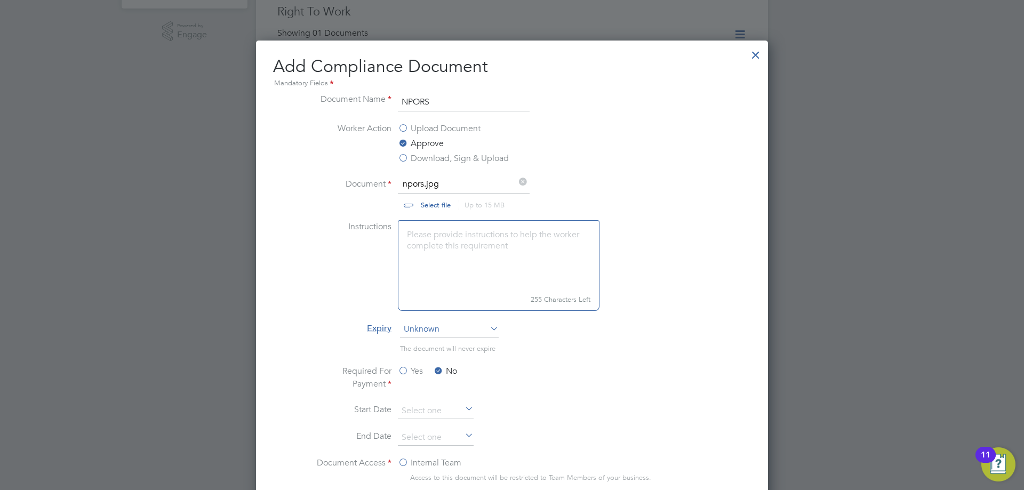
scroll to position [587, 0]
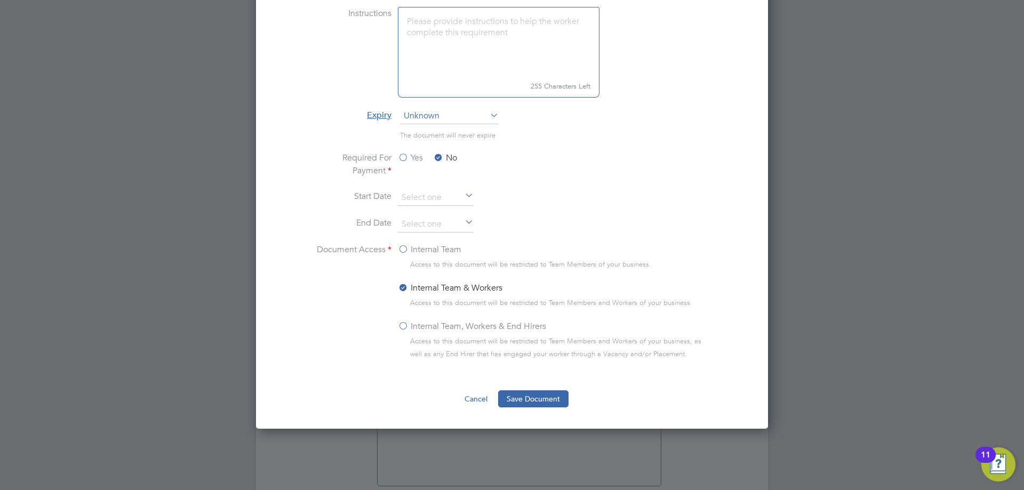
click at [406, 330] on label "Internal Team, Workers & End Hirers" at bounding box center [472, 326] width 148 height 13
click at [0, 0] on input "Internal Team, Workers & End Hirers" at bounding box center [0, 0] width 0 height 0
click at [536, 396] on button "Save Document" at bounding box center [533, 398] width 70 height 17
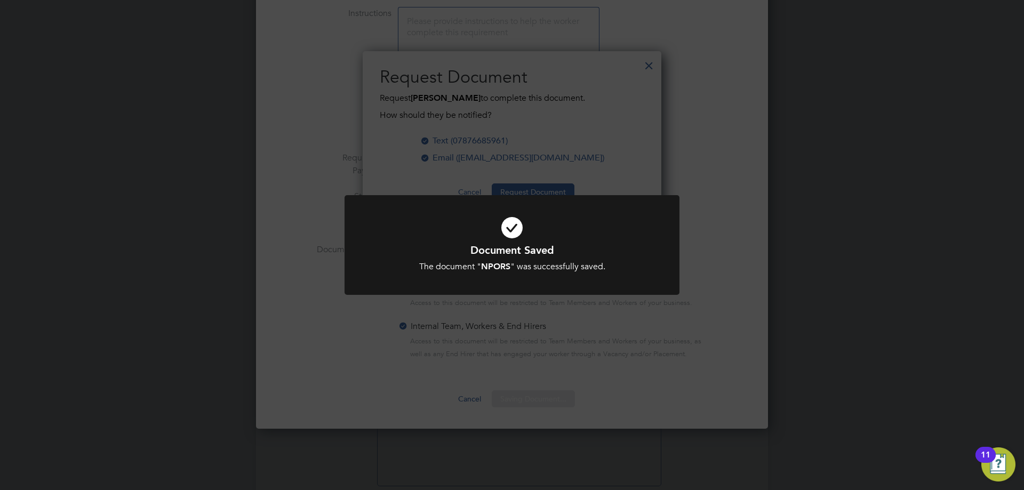
scroll to position [171, 299]
click at [659, 151] on div "Document Saved The document " NPORS " was successfully saved. Cancel Okay" at bounding box center [512, 245] width 1024 height 490
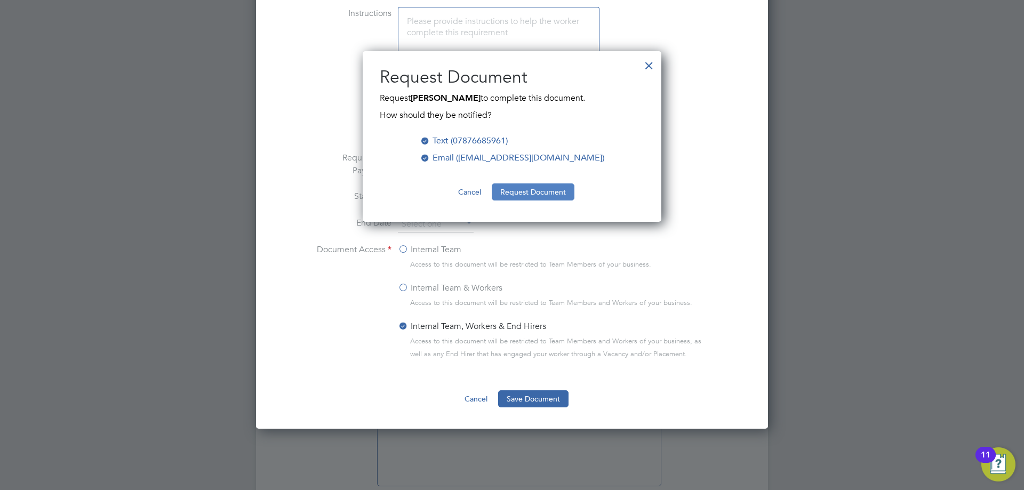
click at [550, 187] on button "Request Document" at bounding box center [533, 191] width 83 height 17
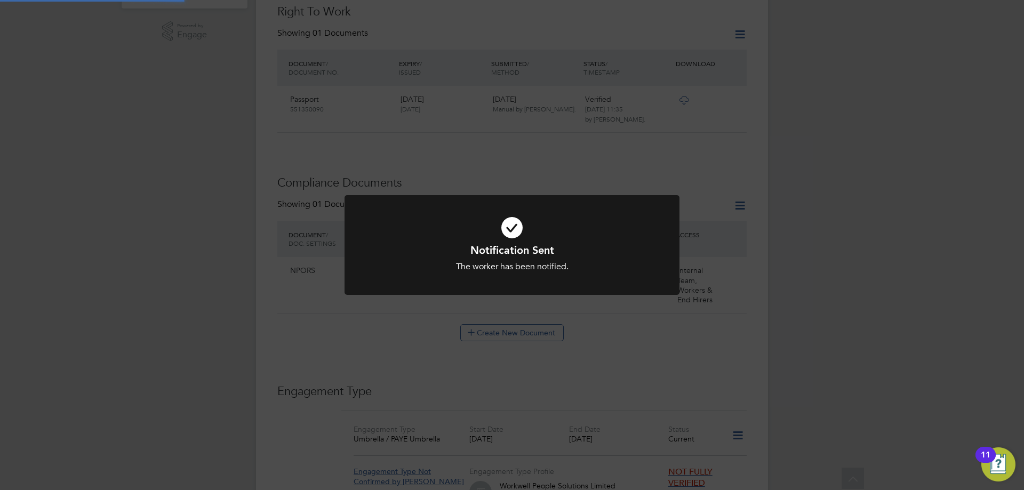
scroll to position [587, 0]
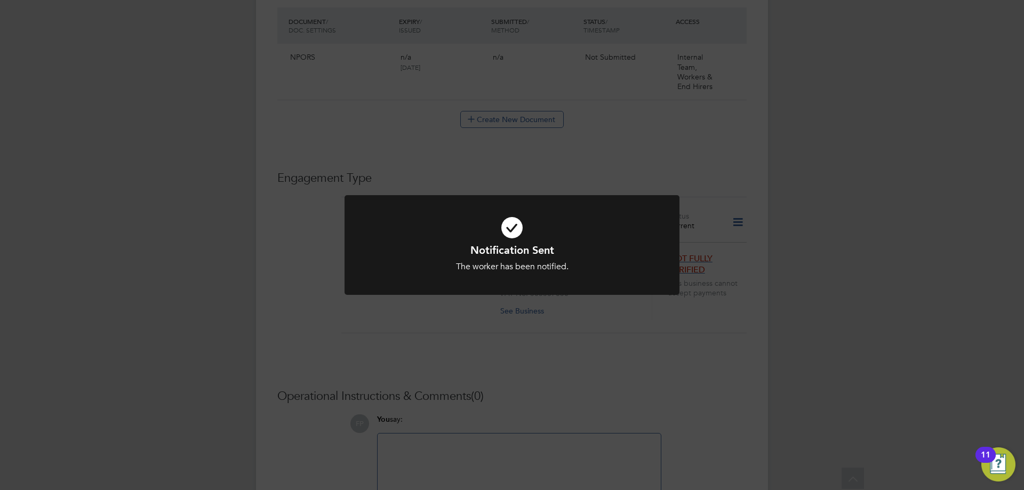
click at [614, 327] on div "Notification Sent The worker has been notified. Cancel Okay" at bounding box center [512, 245] width 1024 height 490
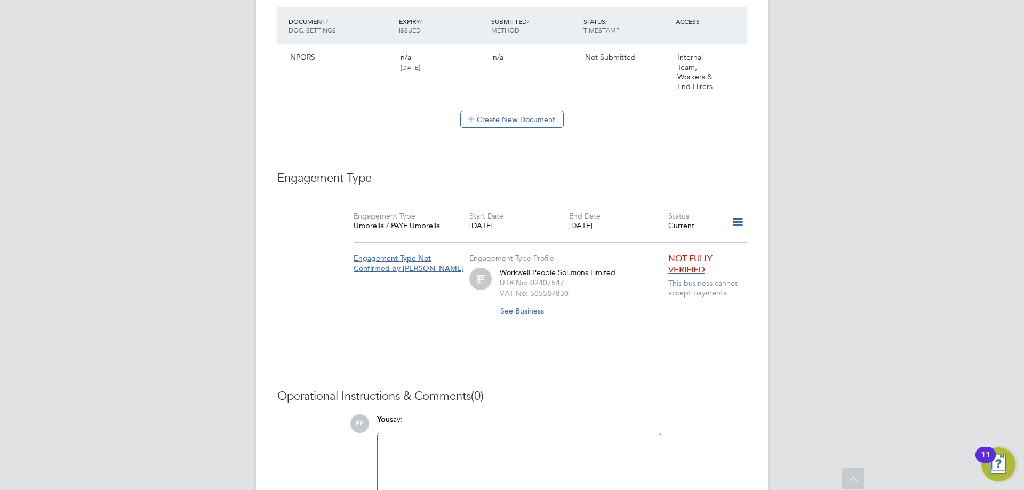
scroll to position [669, 0]
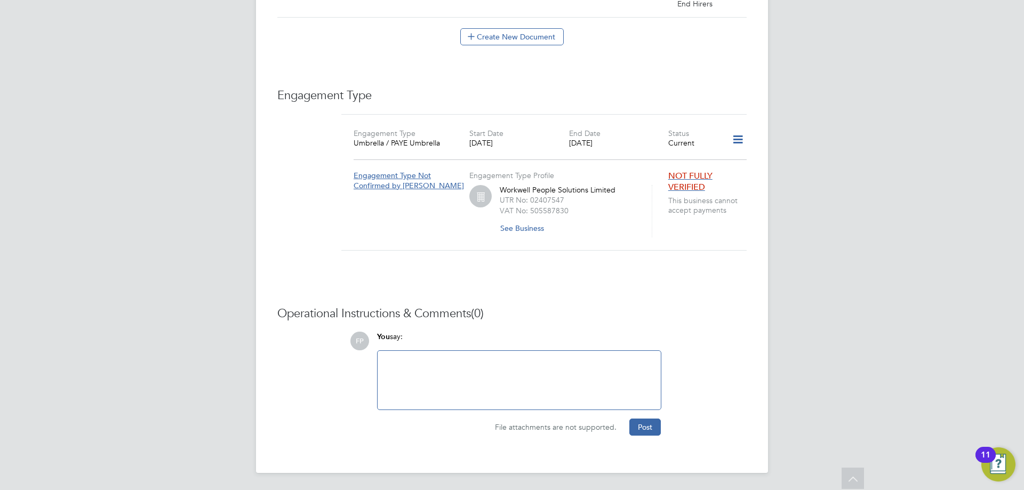
click at [477, 403] on div at bounding box center [519, 380] width 283 height 59
click at [527, 390] on div at bounding box center [519, 380] width 270 height 46
paste div
click at [425, 361] on div "joann Dunn 07585390243 sister" at bounding box center [519, 380] width 270 height 46
click at [473, 361] on div "joann Dunn - 07585390243 sister" at bounding box center [519, 380] width 270 height 46
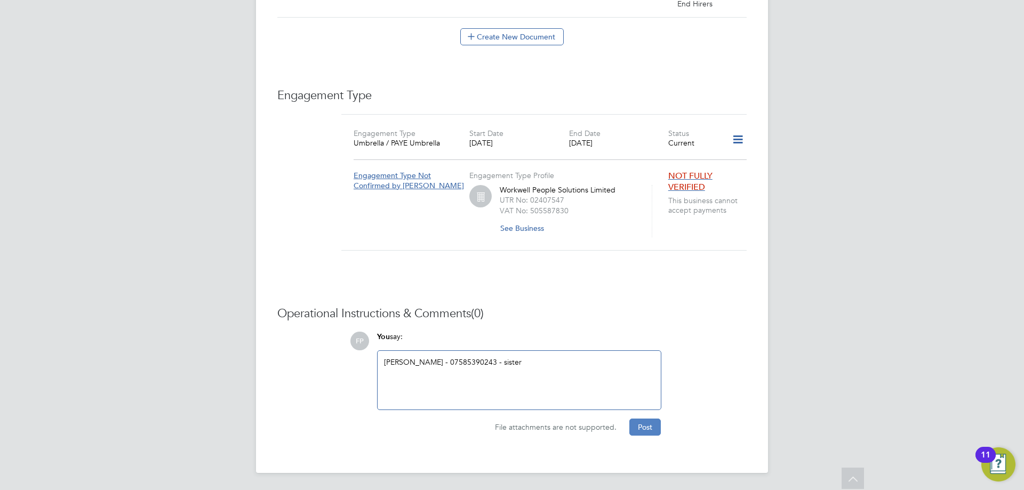
click at [647, 430] on button "Post" at bounding box center [644, 427] width 31 height 17
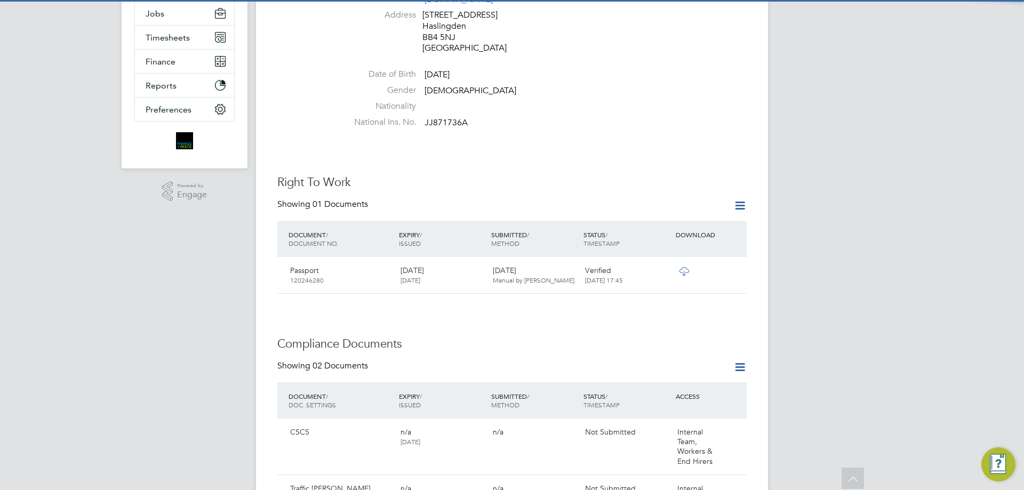
scroll to position [373, 0]
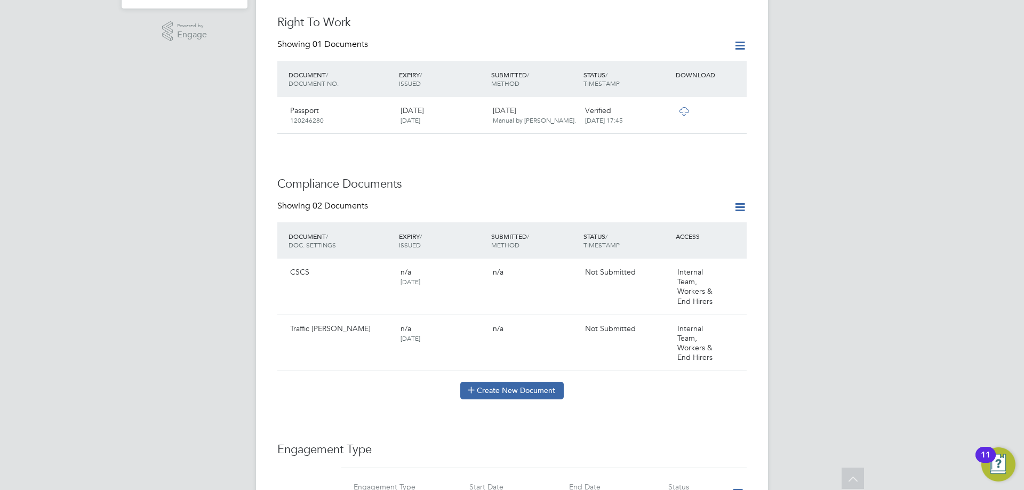
click at [523, 382] on button "Create New Document" at bounding box center [511, 390] width 103 height 17
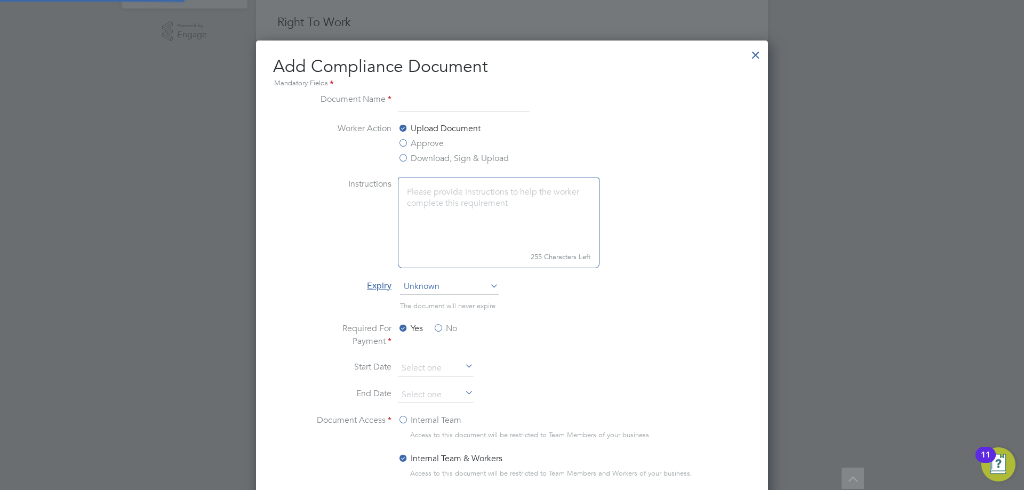
scroll to position [560, 513]
click at [754, 54] on div at bounding box center [755, 52] width 19 height 19
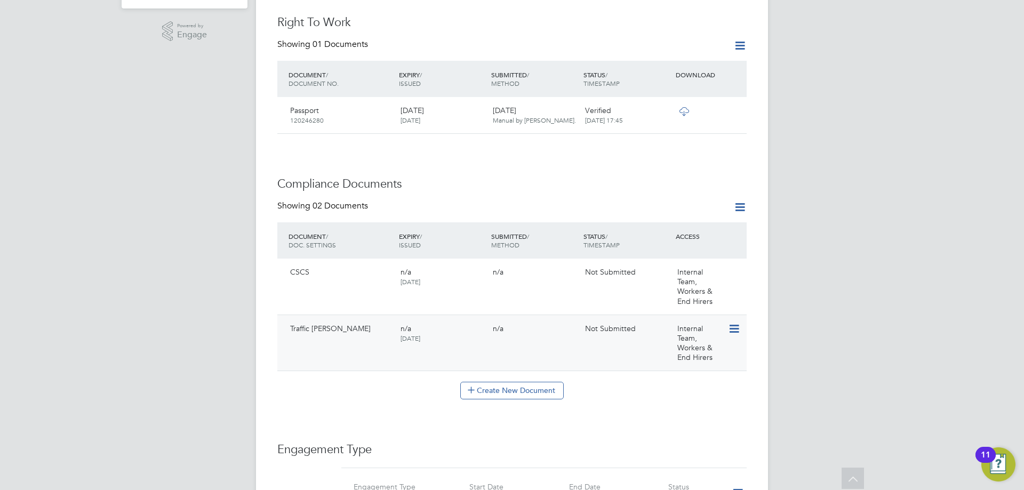
click at [575, 330] on div "Traffic [PERSON_NAME] n/a [DATE] n/a Not Submitted Internal Team, Workers & End…" at bounding box center [511, 343] width 469 height 57
click at [731, 323] on icon at bounding box center [733, 329] width 11 height 13
click at [681, 345] on li "Edit Document" at bounding box center [686, 344] width 107 height 15
type input "Traffic [PERSON_NAME]"
type input "[DATE]"
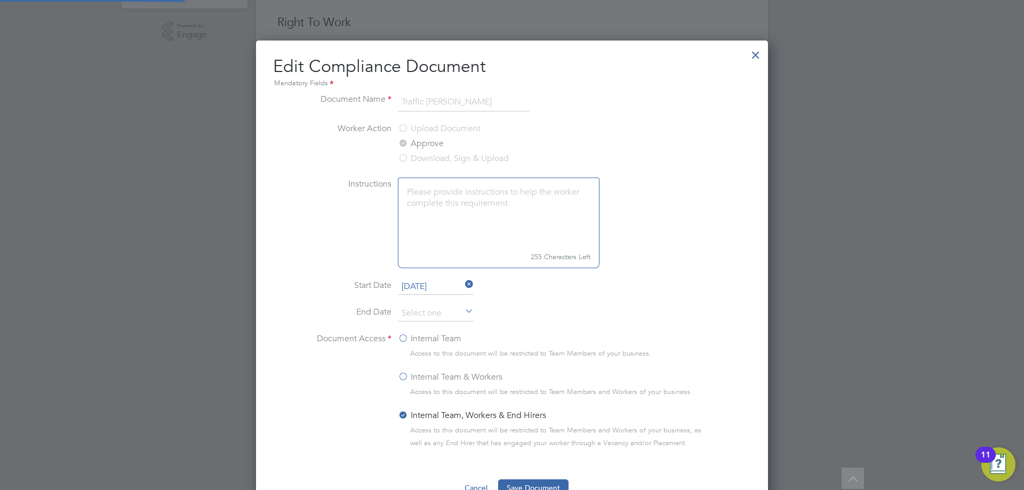
scroll to position [478, 513]
click at [757, 57] on div at bounding box center [755, 52] width 19 height 19
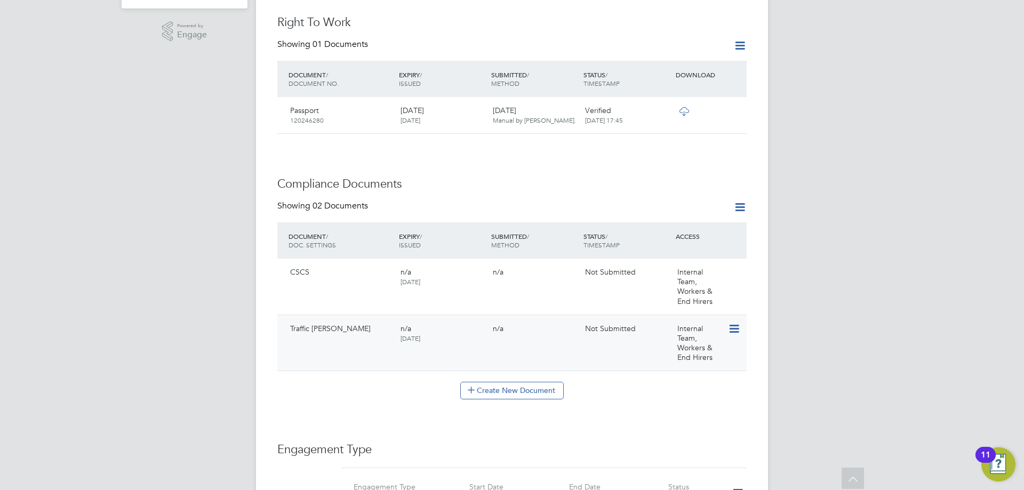
click at [736, 323] on icon at bounding box center [733, 329] width 11 height 13
click at [651, 363] on li "View Requested Document" at bounding box center [686, 358] width 107 height 15
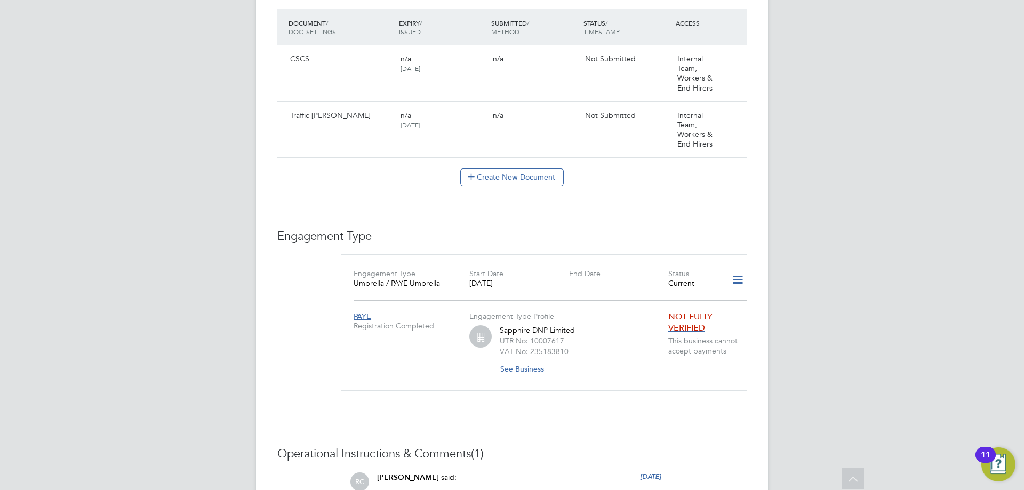
scroll to position [640, 0]
